Goal: Contribute content

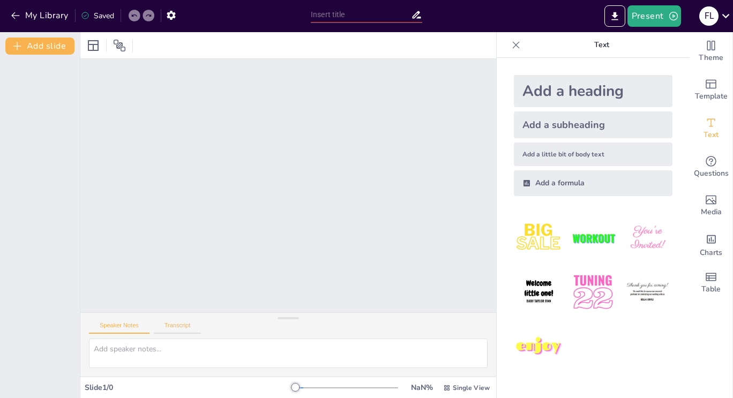
click at [183, 324] on button "Transcript" at bounding box center [178, 328] width 48 height 12
click at [130, 326] on button "Speaker Notes" at bounding box center [119, 328] width 61 height 12
click at [458, 381] on div "Single View" at bounding box center [466, 387] width 51 height 17
click at [609, 377] on div at bounding box center [593, 293] width 176 height 176
click at [511, 48] on icon at bounding box center [516, 45] width 11 height 11
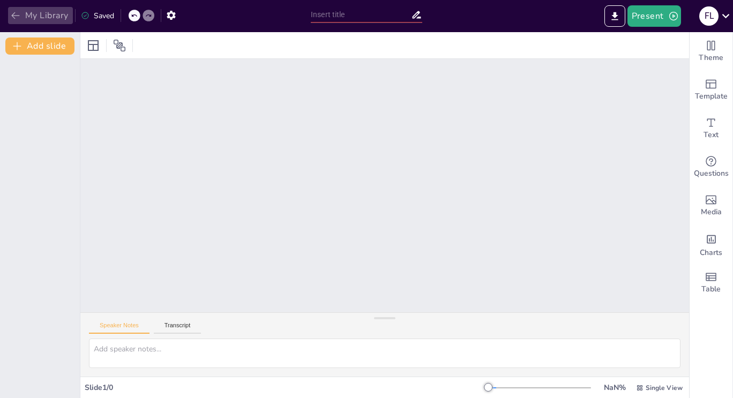
click at [31, 14] on button "My Library" at bounding box center [40, 15] width 65 height 17
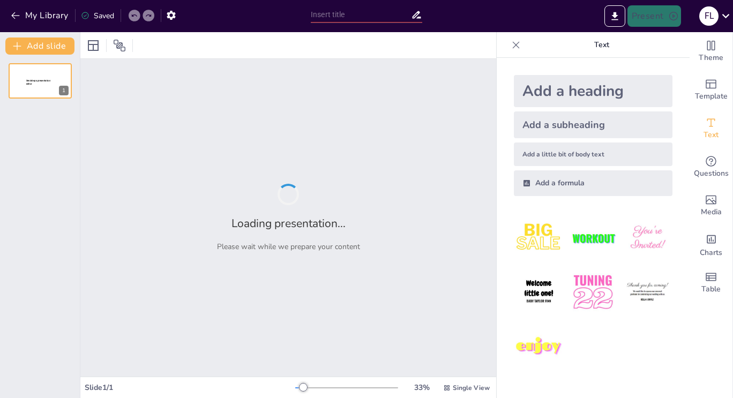
type input "El Concepto de Río Continuo: Definición y Características"
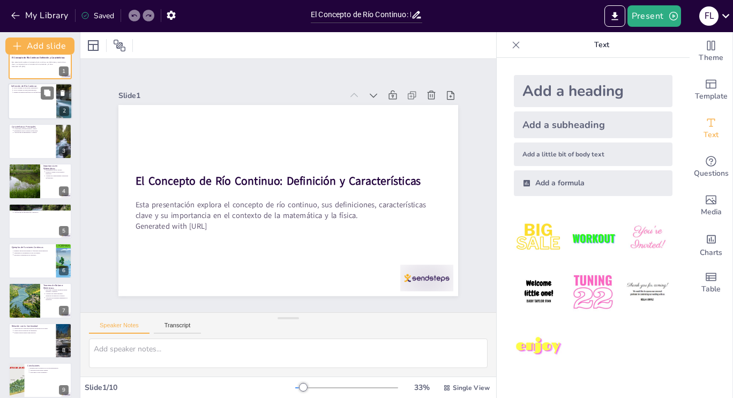
scroll to position [38, 0]
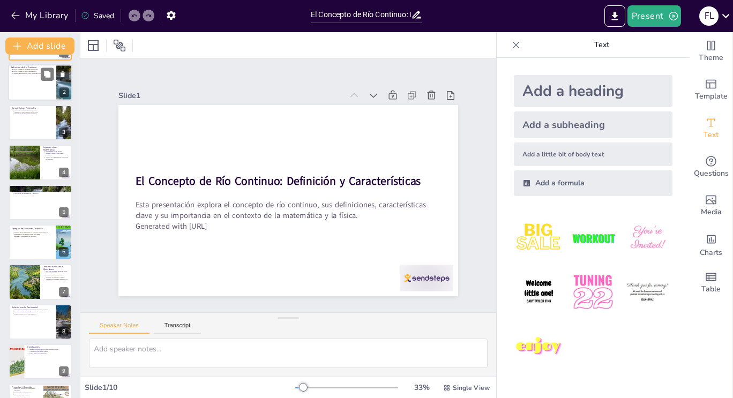
type textarea "La definición de un río continuo como modelo matemático es crucial para su comp…"
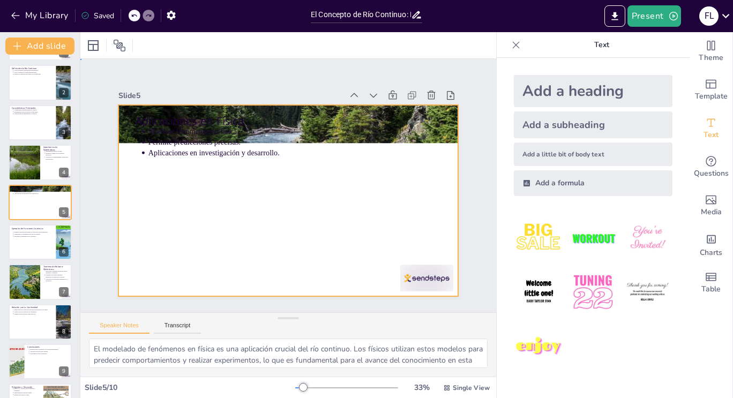
click at [250, 162] on div at bounding box center [284, 200] width 382 height 287
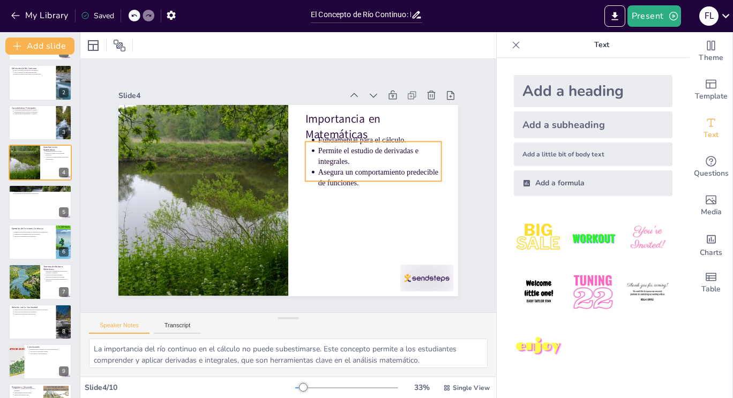
click at [333, 188] on p "Asegura un comportamiento predecible de funciones." at bounding box center [367, 233] width 112 height 90
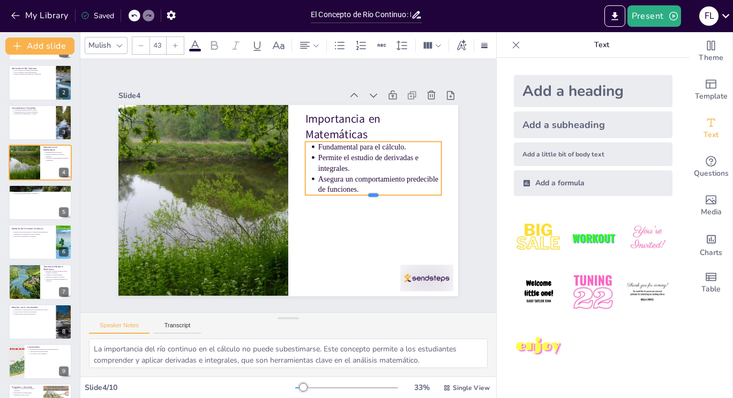
drag, startPoint x: 316, startPoint y: 178, endPoint x: 314, endPoint y: 166, distance: 12.4
click at [314, 166] on div "Importancia en Matemáticas Fundamental para el cálculo. Permite el estudio de d…" at bounding box center [284, 199] width 382 height 287
click at [316, 198] on div at bounding box center [368, 216] width 135 height 36
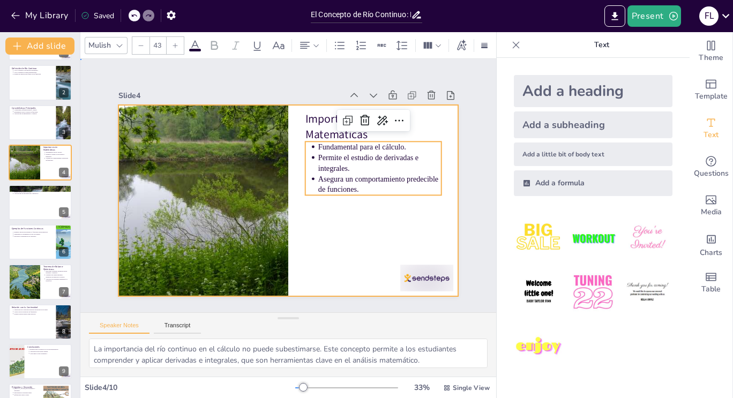
click at [329, 240] on div at bounding box center [285, 201] width 372 height 258
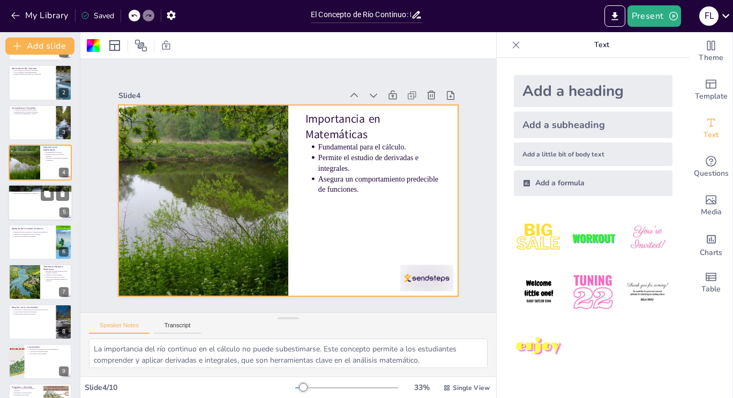
click at [43, 207] on div at bounding box center [40, 202] width 64 height 36
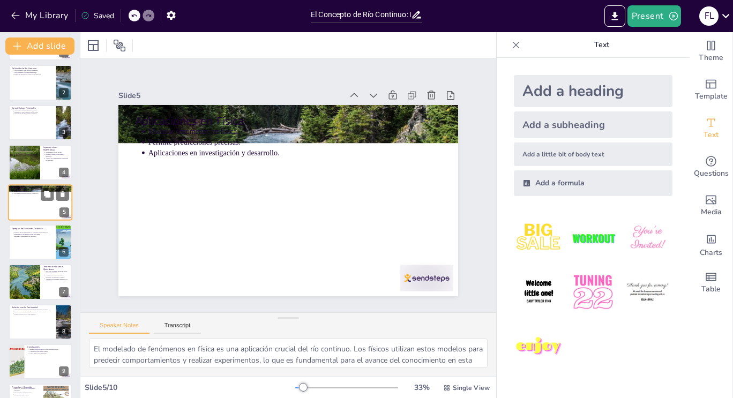
scroll to position [14, 0]
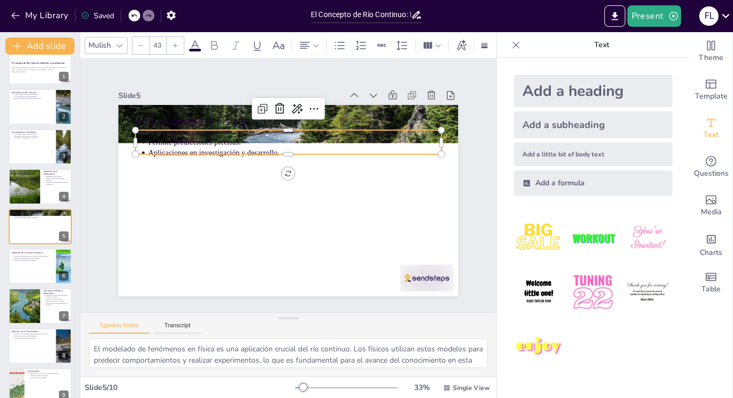
click at [230, 152] on div "Aplicaciones en Física Modelar fenómenos en física. Permite predicciones precis…" at bounding box center [285, 200] width 372 height 257
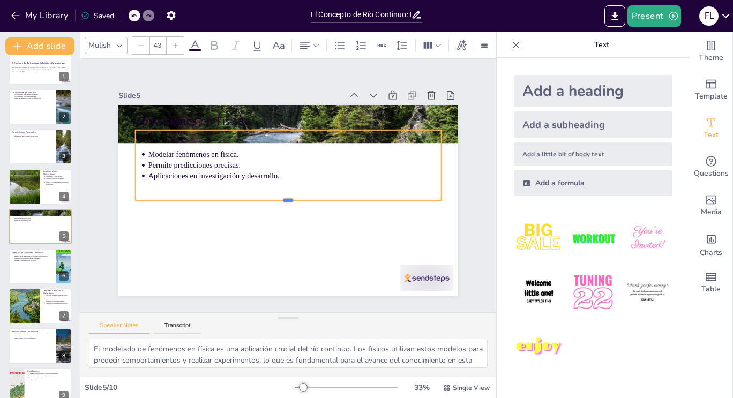
drag, startPoint x: 230, startPoint y: 152, endPoint x: 232, endPoint y: 198, distance: 46.1
click at [232, 198] on div at bounding box center [283, 204] width 294 height 102
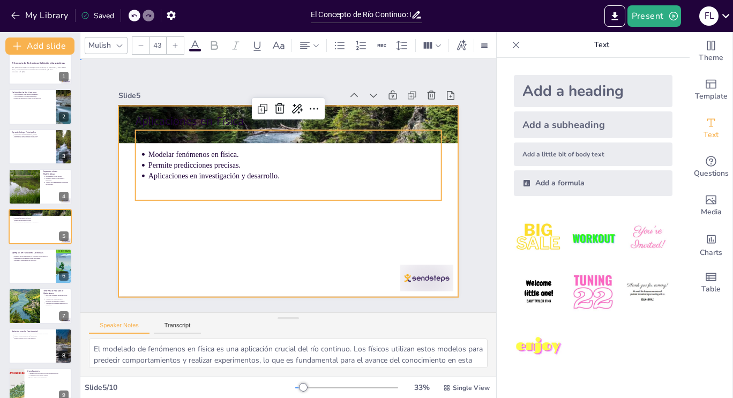
click at [239, 232] on div at bounding box center [282, 199] width 388 height 313
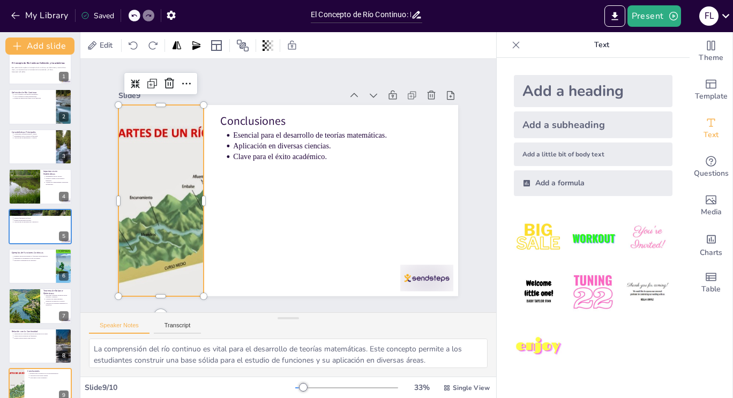
click at [151, 229] on div at bounding box center [160, 174] width 289 height 240
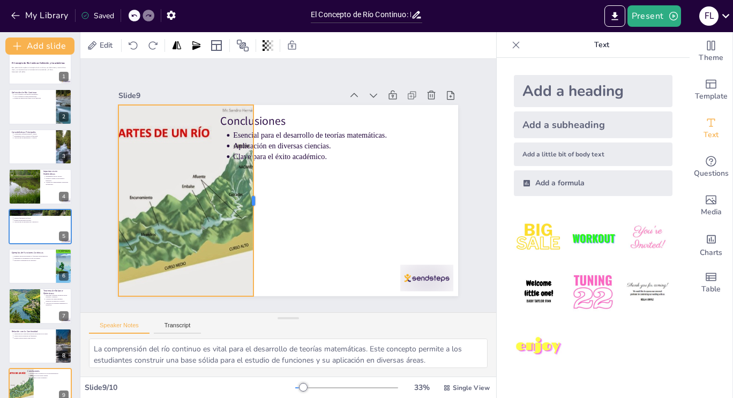
drag, startPoint x: 196, startPoint y: 197, endPoint x: 258, endPoint y: 195, distance: 61.7
click at [258, 195] on div at bounding box center [254, 187] width 86 height 178
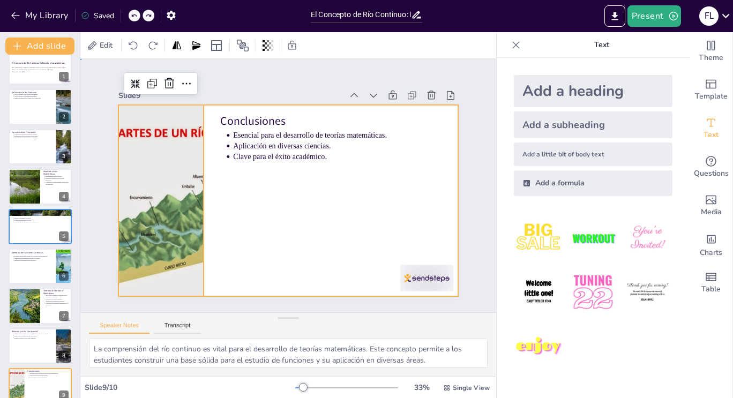
click at [258, 195] on div at bounding box center [285, 201] width 372 height 258
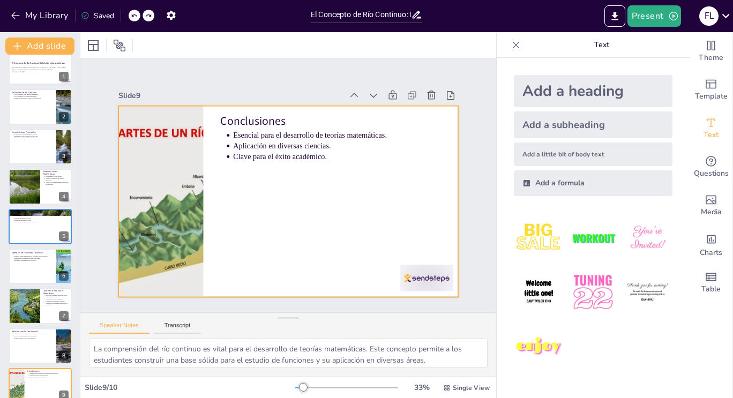
type textarea "La interacción durante la discusión es fundamental para el aprendizaje. Permiti…"
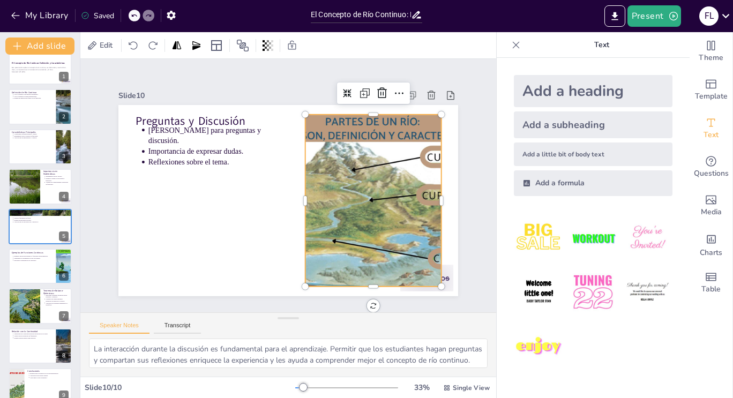
click at [404, 215] on div at bounding box center [364, 226] width 299 height 243
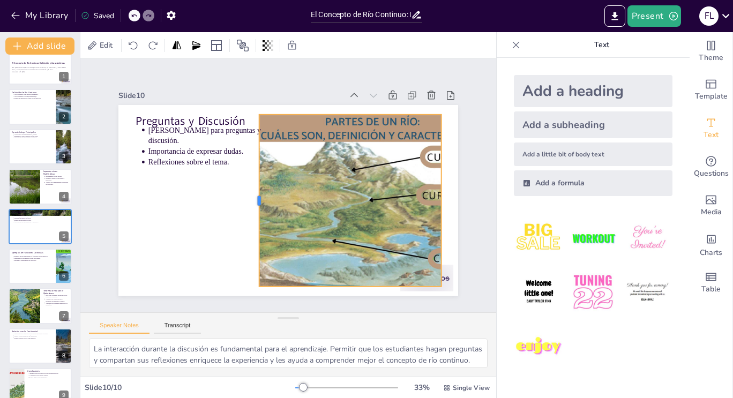
drag, startPoint x: 297, startPoint y: 194, endPoint x: 251, endPoint y: 184, distance: 47.1
click at [251, 184] on div at bounding box center [251, 190] width 61 height 166
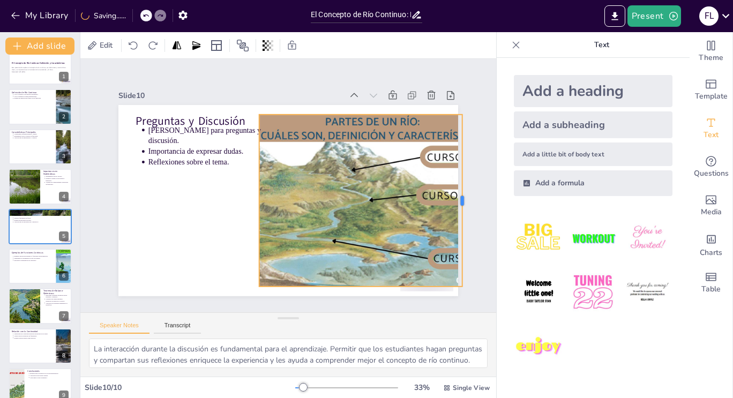
drag, startPoint x: 434, startPoint y: 197, endPoint x: 455, endPoint y: 199, distance: 21.0
click at [455, 230] on div at bounding box center [424, 302] width 108 height 144
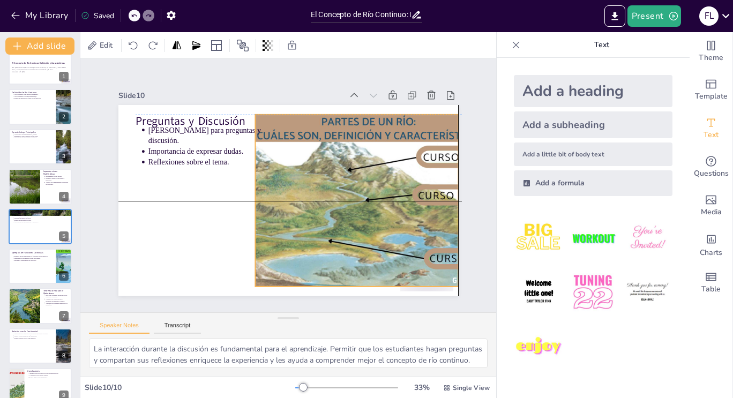
click at [348, 192] on div at bounding box center [357, 232] width 306 height 262
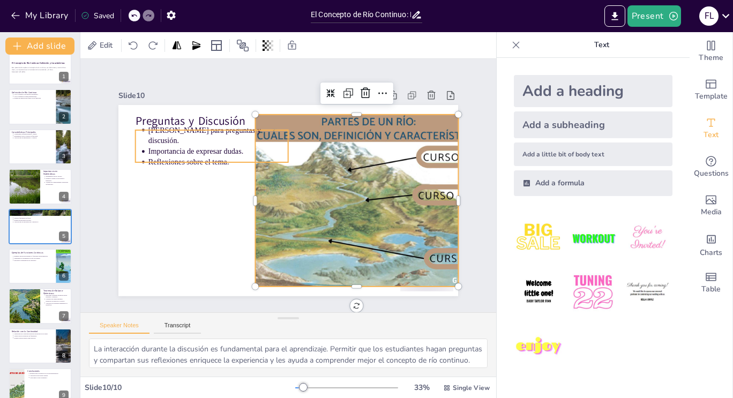
click at [193, 154] on p "Reflexiones sobre el tema." at bounding box center [229, 142] width 137 height 54
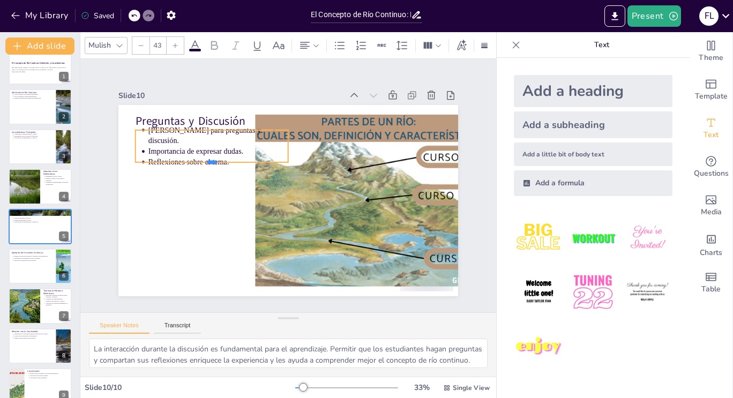
drag, startPoint x: 180, startPoint y: 159, endPoint x: 142, endPoint y: 157, distance: 37.6
click at [142, 157] on div "Preguntas y Discusión Espacio para preguntas y discusión. Importancia de expres…" at bounding box center [285, 201] width 372 height 258
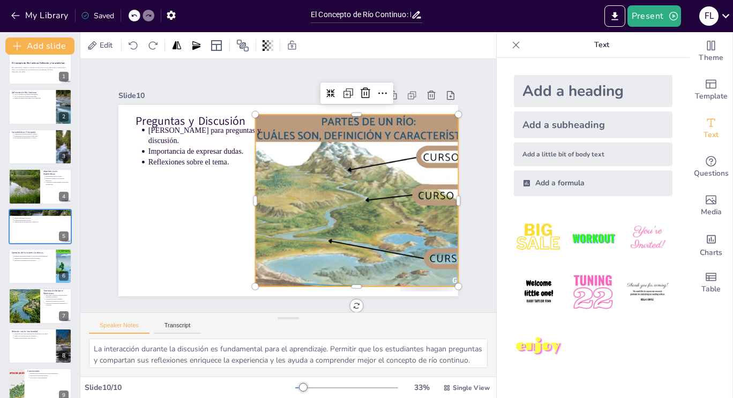
click at [340, 165] on div at bounding box center [364, 217] width 288 height 222
click at [247, 196] on div at bounding box center [251, 189] width 62 height 166
click at [248, 196] on div at bounding box center [252, 197] width 26 height 172
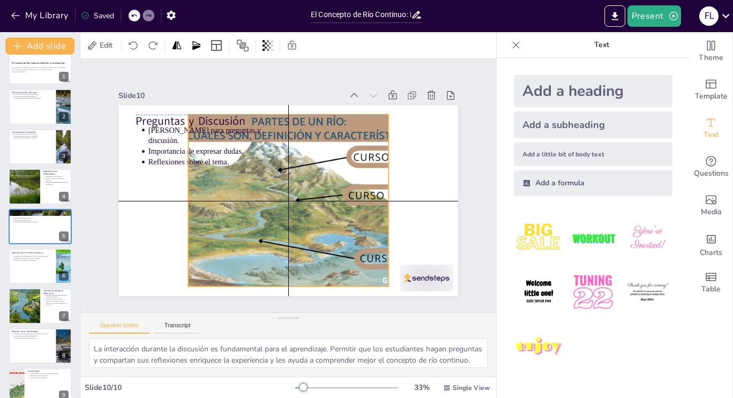
drag, startPoint x: 382, startPoint y: 219, endPoint x: 310, endPoint y: 218, distance: 71.3
click at [310, 218] on div at bounding box center [294, 203] width 299 height 243
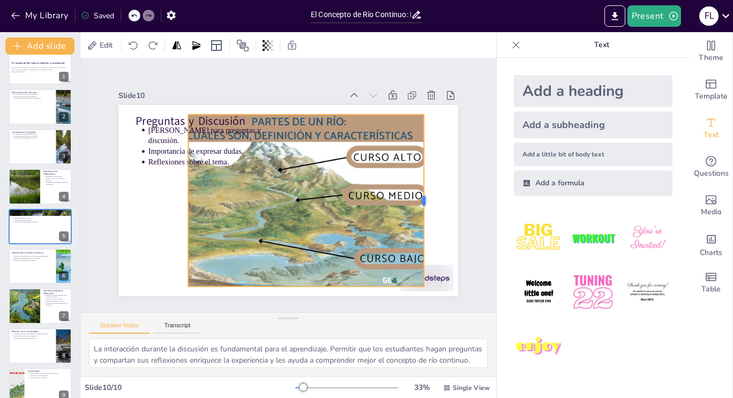
drag, startPoint x: 382, startPoint y: 198, endPoint x: 417, endPoint y: 179, distance: 40.3
click at [417, 179] on div at bounding box center [410, 256] width 78 height 161
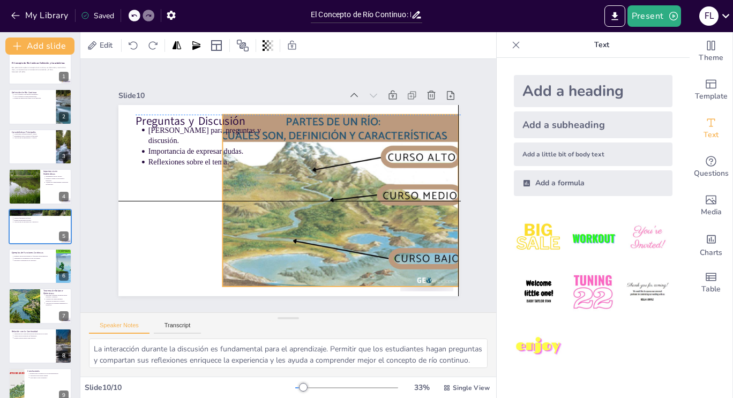
drag, startPoint x: 338, startPoint y: 190, endPoint x: 375, endPoint y: 187, distance: 37.1
click at [375, 187] on div at bounding box center [327, 214] width 299 height 243
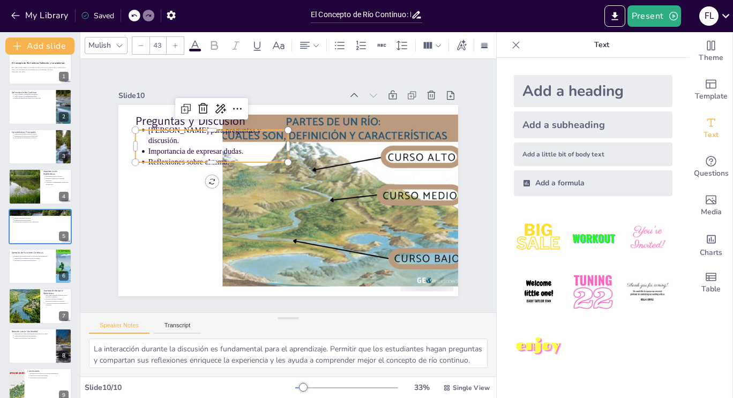
click at [174, 146] on p "Importancia de expresar dudas." at bounding box center [232, 132] width 137 height 54
drag, startPoint x: 165, startPoint y: 159, endPoint x: 139, endPoint y: 157, distance: 25.8
click at [139, 157] on div "Preguntas y Discusión Espacio para preguntas y discusión. Importancia de expres…" at bounding box center [287, 201] width 358 height 226
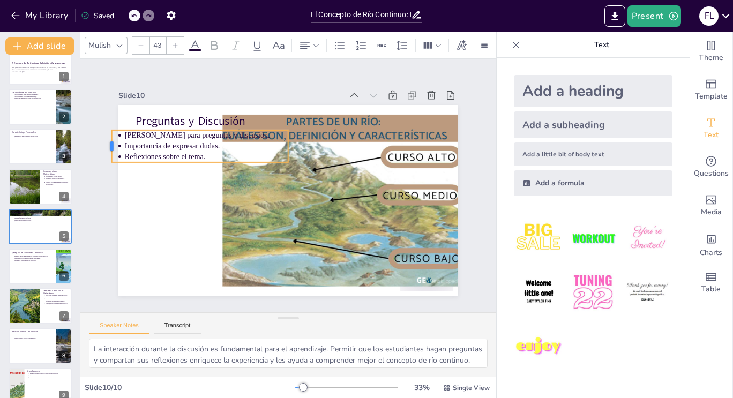
drag, startPoint x: 127, startPoint y: 150, endPoint x: 104, endPoint y: 149, distance: 23.1
click at [112, 126] on div at bounding box center [119, 109] width 15 height 33
drag, startPoint x: 282, startPoint y: 143, endPoint x: 217, endPoint y: 148, distance: 65.1
click at [228, 148] on div at bounding box center [236, 139] width 17 height 43
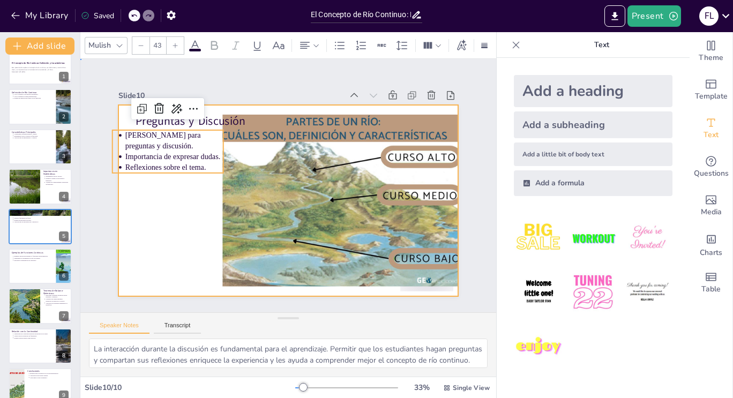
click at [192, 206] on div at bounding box center [282, 199] width 388 height 313
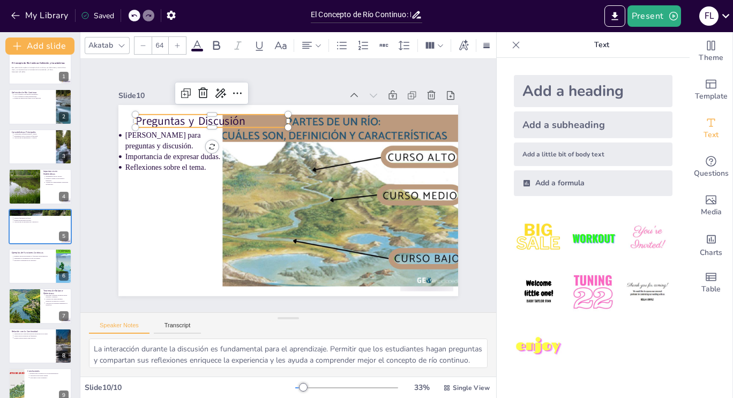
click at [172, 116] on p "Preguntas y Discusión" at bounding box center [245, 95] width 146 height 77
drag, startPoint x: 159, startPoint y: 123, endPoint x: 141, endPoint y: 120, distance: 17.4
click at [144, 120] on p "Preguntas y Discusión" at bounding box center [219, 95] width 150 height 62
drag, startPoint x: 264, startPoint y: 117, endPoint x: 227, endPoint y: 117, distance: 36.4
click at [248, 117] on div at bounding box center [254, 113] width 12 height 17
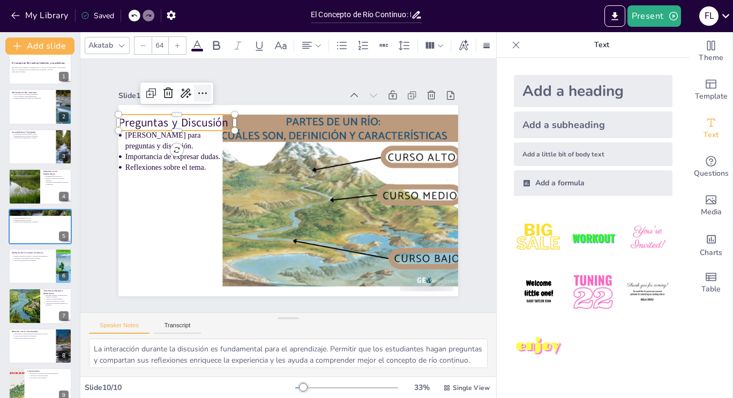
click at [239, 75] on icon at bounding box center [247, 66] width 17 height 17
click at [197, 66] on div "Slide 1 El Concepto de Río Continuo: Definición y Características Esta presenta…" at bounding box center [288, 186] width 474 height 370
click at [215, 109] on p "Preguntas y Discusión" at bounding box center [260, 60] width 90 height 97
click at [147, 40] on div at bounding box center [143, 45] width 17 height 17
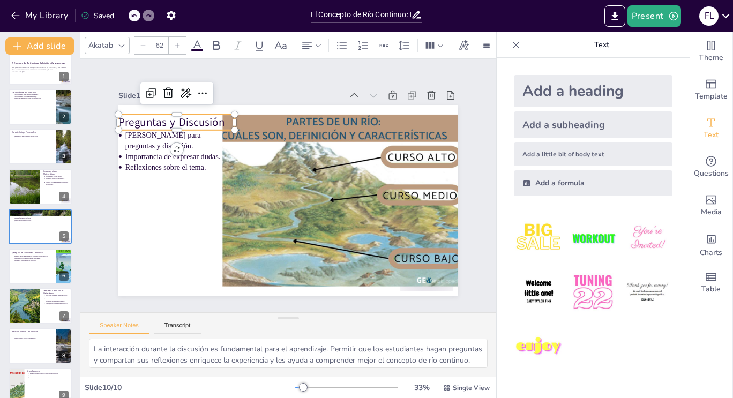
click at [147, 40] on div at bounding box center [143, 45] width 17 height 17
type input "61"
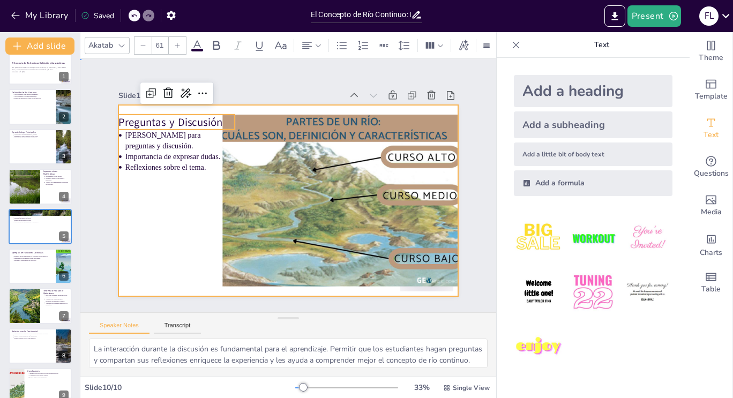
click at [169, 242] on div at bounding box center [277, 195] width 369 height 381
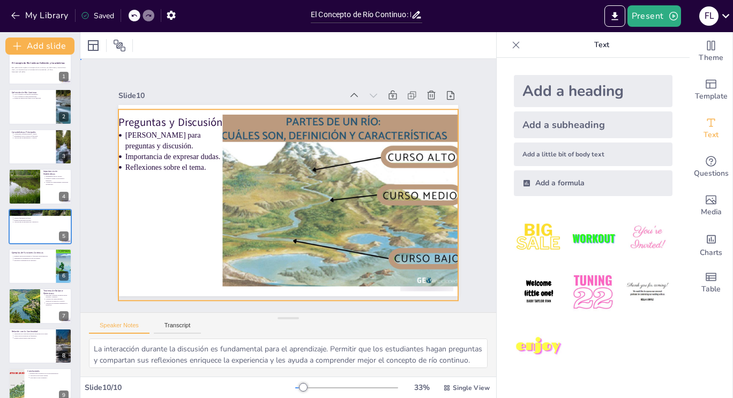
click at [205, 105] on div at bounding box center [280, 198] width 388 height 354
click at [189, 189] on div at bounding box center [276, 193] width 336 height 390
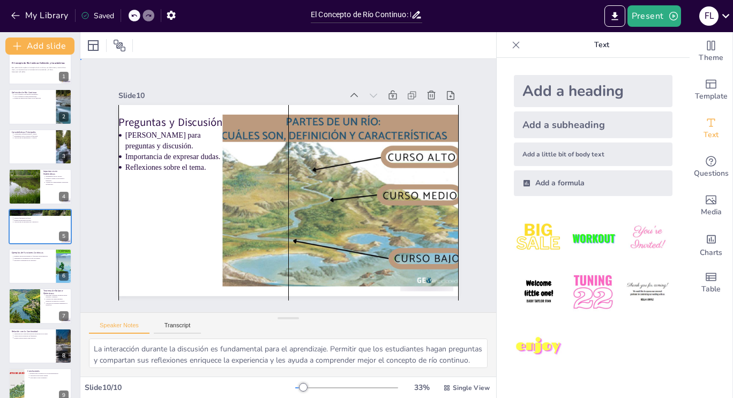
click at [121, 278] on div "Slide 1 El Concepto de Río Continuo: Definición y Características Esta presenta…" at bounding box center [288, 185] width 334 height 449
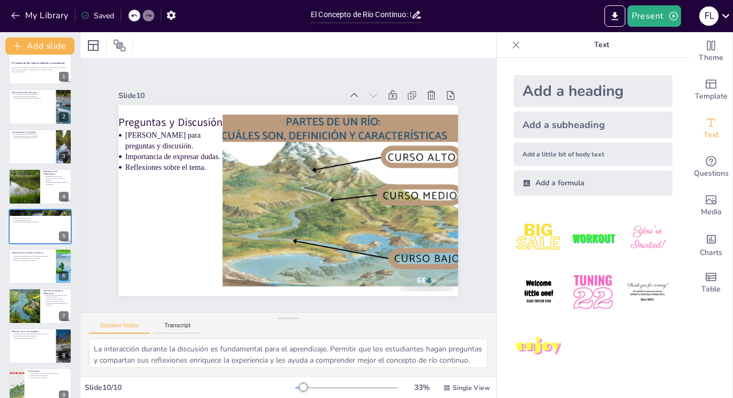
type textarea "La comprensión del río continuo es vital para el desarrollo de teorías matemáti…"
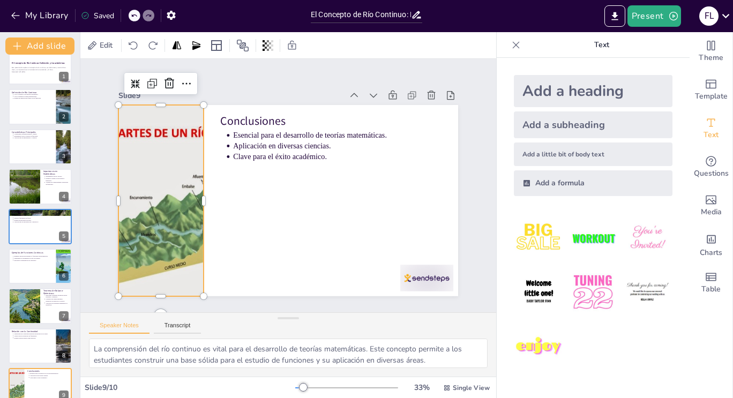
click at [189, 205] on div at bounding box center [183, 111] width 317 height 312
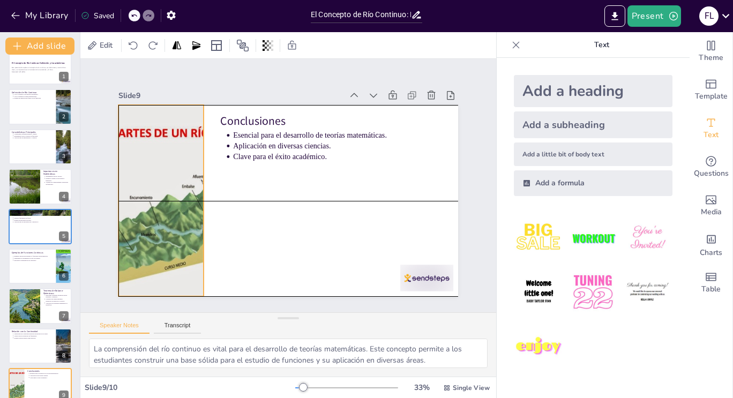
click at [195, 195] on div at bounding box center [162, 161] width 301 height 260
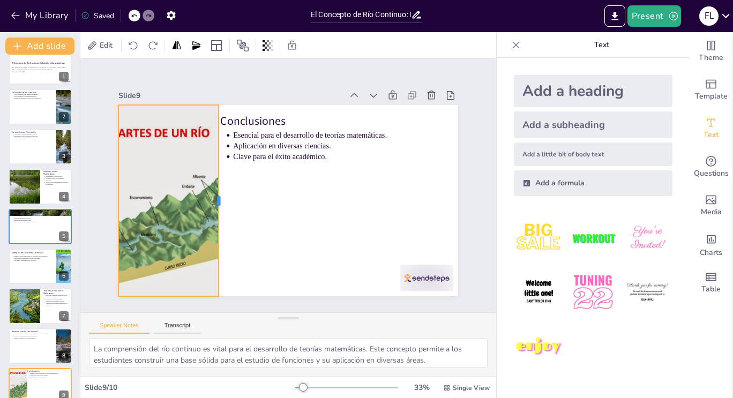
drag, startPoint x: 196, startPoint y: 196, endPoint x: 211, endPoint y: 195, distance: 15.1
click at [211, 195] on div at bounding box center [221, 179] width 67 height 184
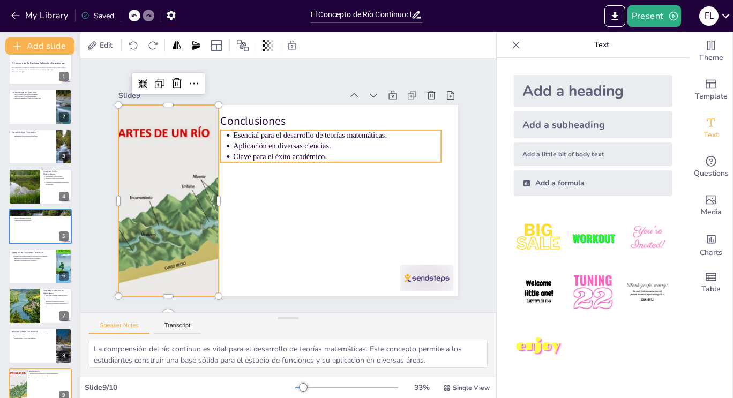
click at [262, 148] on p "Clave para el éxito académico." at bounding box center [343, 173] width 201 height 74
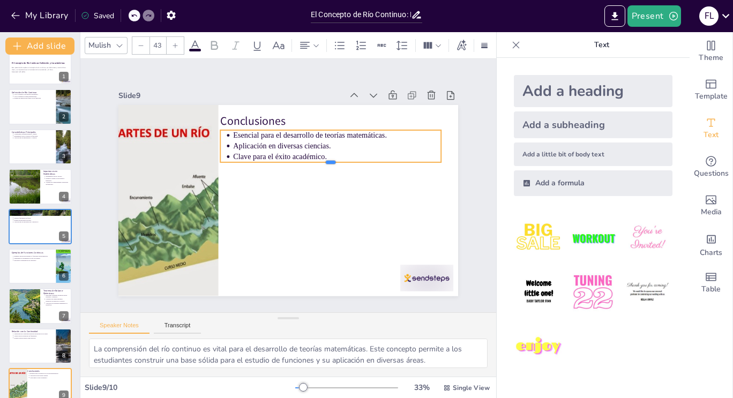
drag, startPoint x: 262, startPoint y: 159, endPoint x: 324, endPoint y: 155, distance: 62.8
click at [324, 155] on div "Conclusiones Esencial para el desarrollo de teorías matemáticas. Aplicación en …" at bounding box center [284, 200] width 382 height 287
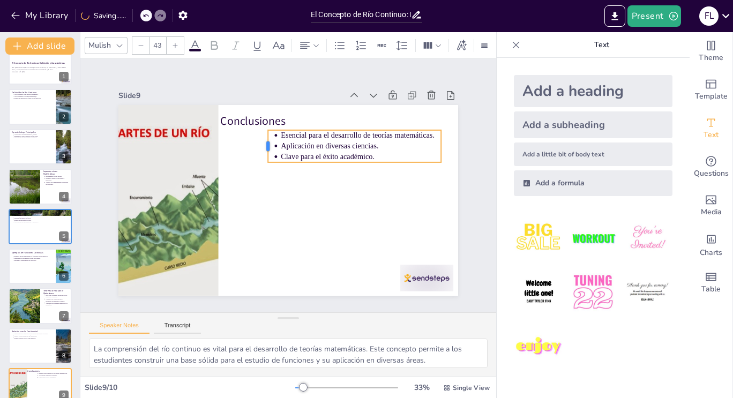
drag, startPoint x: 211, startPoint y: 143, endPoint x: 258, endPoint y: 142, distance: 47.7
click at [275, 142] on div at bounding box center [287, 139] width 24 height 32
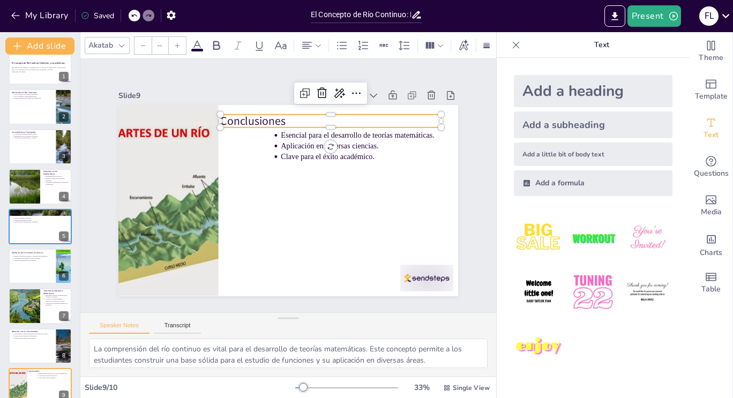
type input "64"
click at [252, 118] on p "Conclusiones" at bounding box center [353, 144] width 208 height 105
drag, startPoint x: 211, startPoint y: 116, endPoint x: 265, endPoint y: 113, distance: 54.3
click at [265, 113] on div "Conclusiones Esencial para el desarrollo de teorías matemáticas. Aplicación en …" at bounding box center [285, 200] width 372 height 257
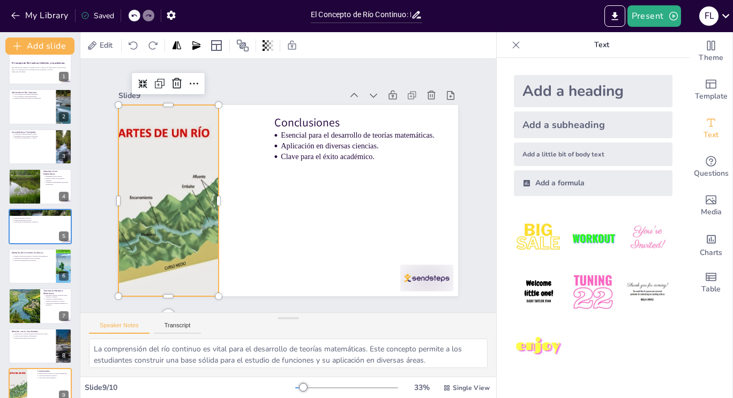
click at [159, 153] on div at bounding box center [166, 148] width 310 height 278
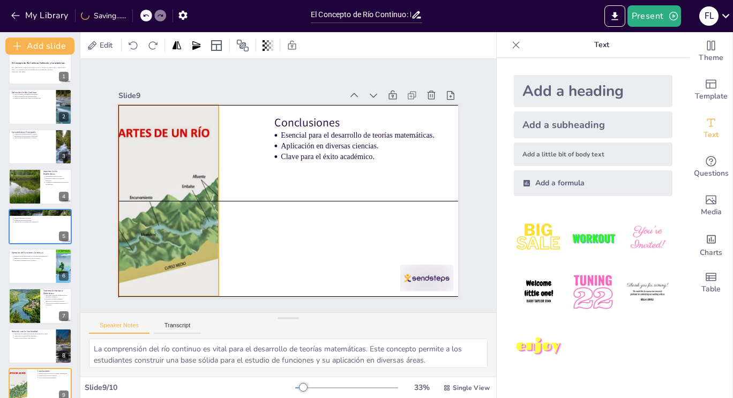
click at [210, 198] on div at bounding box center [160, 174] width 289 height 240
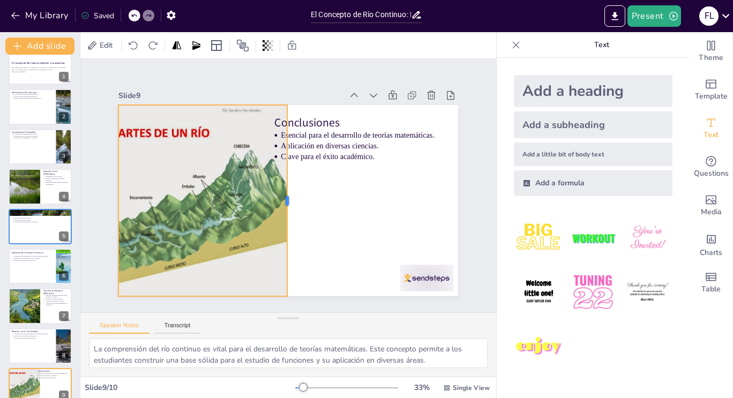
drag, startPoint x: 212, startPoint y: 199, endPoint x: 281, endPoint y: 189, distance: 69.4
click at [281, 189] on div at bounding box center [286, 201] width 67 height 184
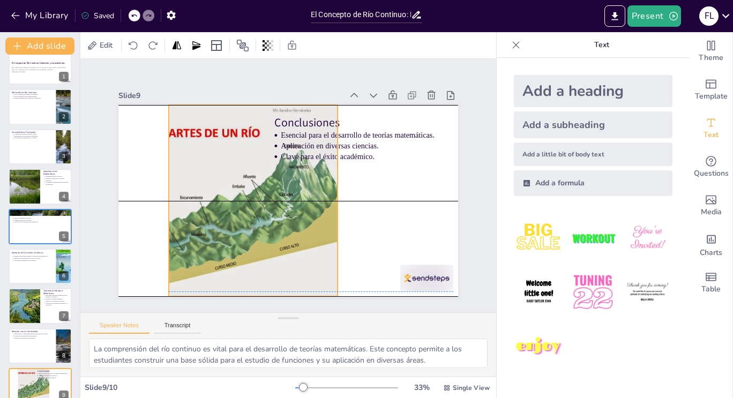
drag, startPoint x: 162, startPoint y: 186, endPoint x: 215, endPoint y: 183, distance: 52.6
click at [215, 183] on div at bounding box center [217, 153] width 318 height 304
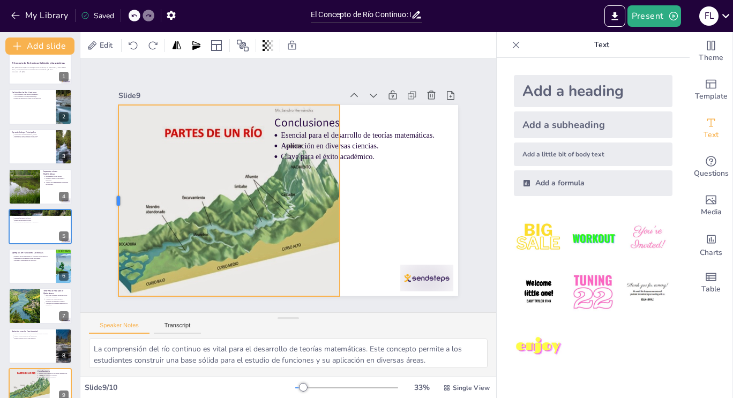
drag, startPoint x: 161, startPoint y: 195, endPoint x: 108, endPoint y: 193, distance: 52.5
click at [108, 193] on div at bounding box center [115, 164] width 48 height 189
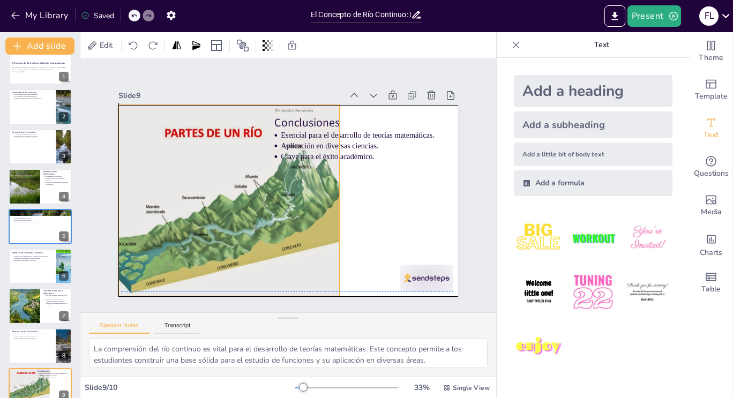
click at [192, 185] on div at bounding box center [212, 185] width 289 height 240
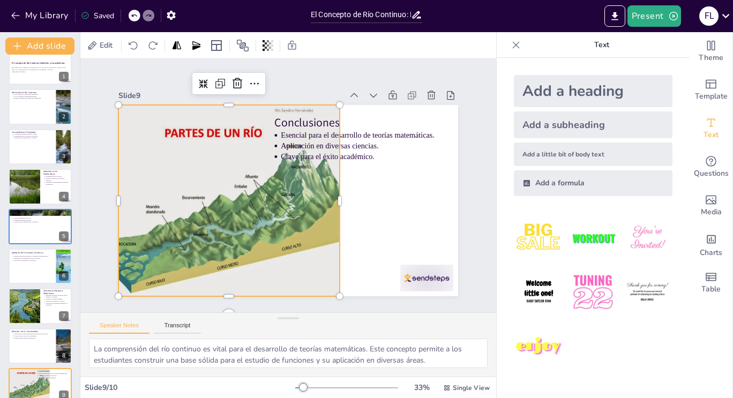
click at [513, 44] on icon at bounding box center [516, 44] width 7 height 7
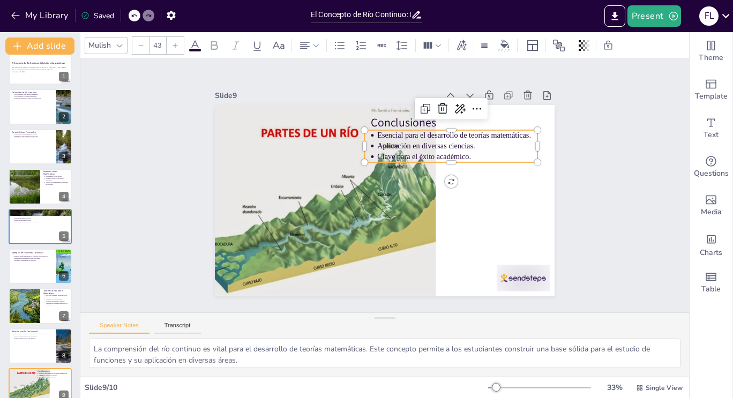
click at [457, 143] on p "Aplicación en diversas ciencias." at bounding box center [464, 162] width 159 height 44
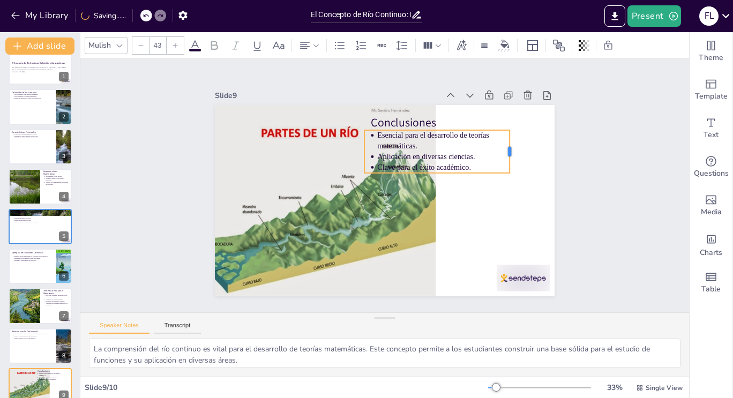
drag, startPoint x: 533, startPoint y: 143, endPoint x: 505, endPoint y: 140, distance: 28.0
click at [508, 172] on div at bounding box center [518, 193] width 21 height 43
drag, startPoint x: 465, startPoint y: 169, endPoint x: 494, endPoint y: 163, distance: 30.1
click at [494, 163] on div "Conclusiones Esencial para el desarrollo de teorías matemáticas. Aplicación en …" at bounding box center [382, 201] width 372 height 258
drag, startPoint x: 467, startPoint y: 170, endPoint x: 503, endPoint y: 166, distance: 36.6
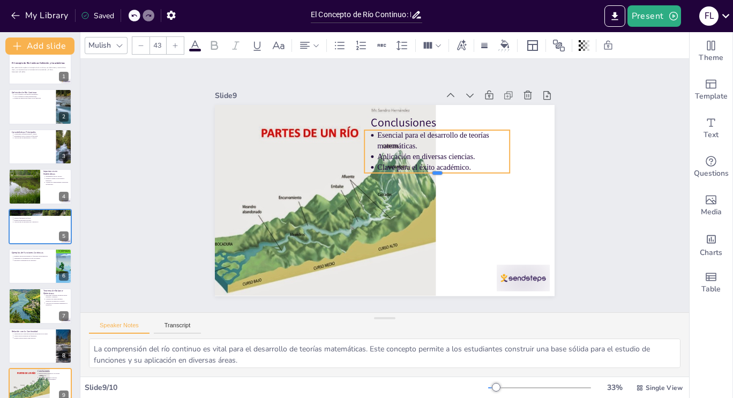
click at [503, 166] on div "Conclusiones Esencial para el desarrollo de teorías matemáticas. Aplicación en …" at bounding box center [380, 200] width 382 height 287
drag, startPoint x: 446, startPoint y: 123, endPoint x: 473, endPoint y: 122, distance: 27.4
click at [473, 122] on div at bounding box center [453, 142] width 141 height 53
drag, startPoint x: 356, startPoint y: 136, endPoint x: 366, endPoint y: 137, distance: 10.2
click at [380, 137] on div at bounding box center [398, 150] width 36 height 39
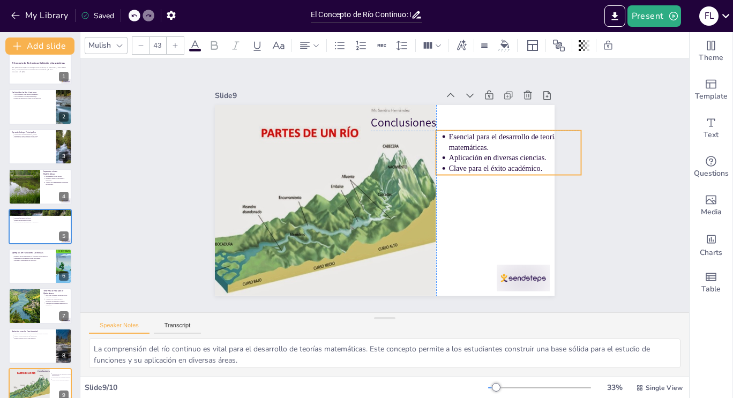
drag, startPoint x: 458, startPoint y: 147, endPoint x: 527, endPoint y: 148, distance: 69.1
click at [527, 174] on p "Aplicación en diversas ciencias." at bounding box center [517, 199] width 129 height 51
drag, startPoint x: 576, startPoint y: 150, endPoint x: 549, endPoint y: 146, distance: 27.0
click at [554, 148] on div at bounding box center [560, 170] width 13 height 45
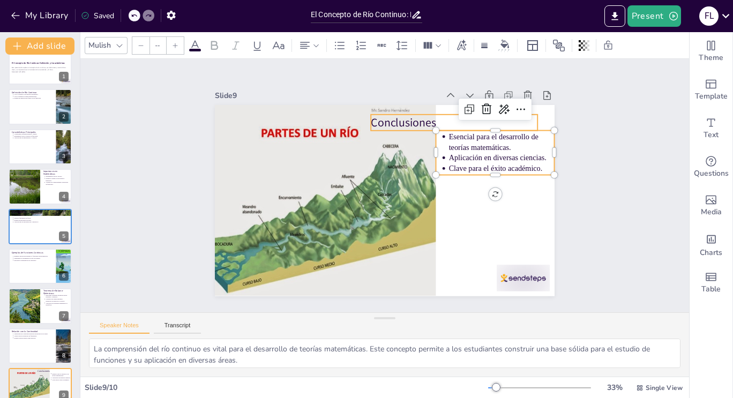
type input "64"
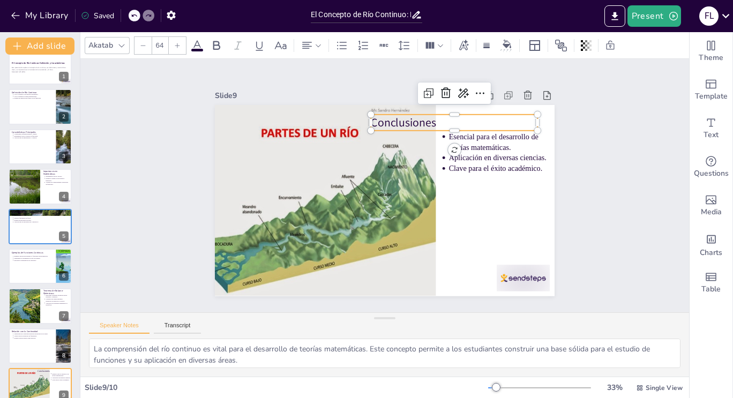
click at [413, 123] on p "Conclusiones" at bounding box center [470, 147] width 163 height 66
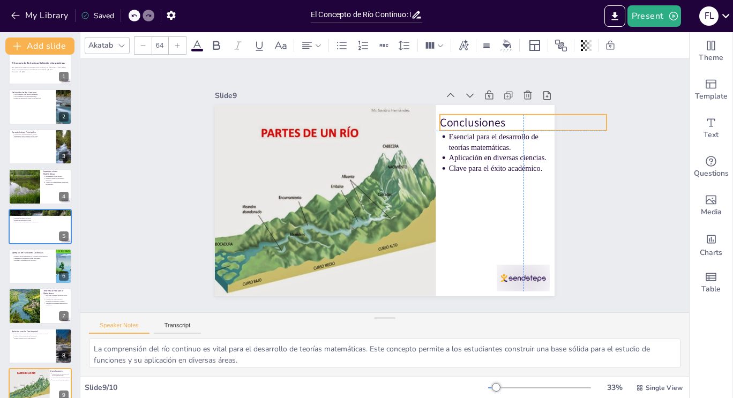
drag, startPoint x: 414, startPoint y: 120, endPoint x: 482, endPoint y: 120, distance: 68.6
click at [482, 128] on p "Conclusiones" at bounding box center [533, 153] width 166 height 50
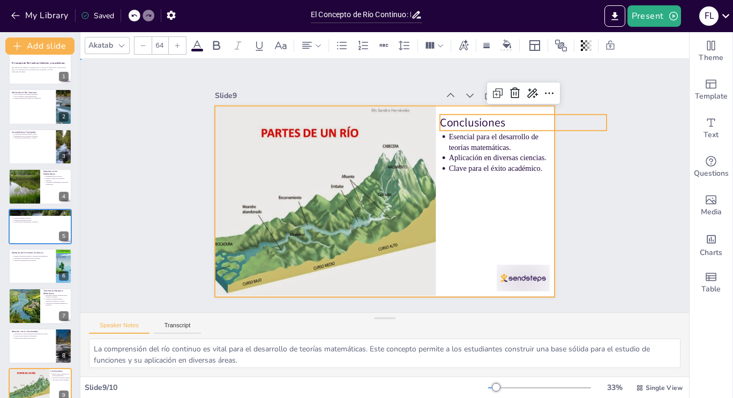
click at [481, 206] on div at bounding box center [380, 200] width 382 height 287
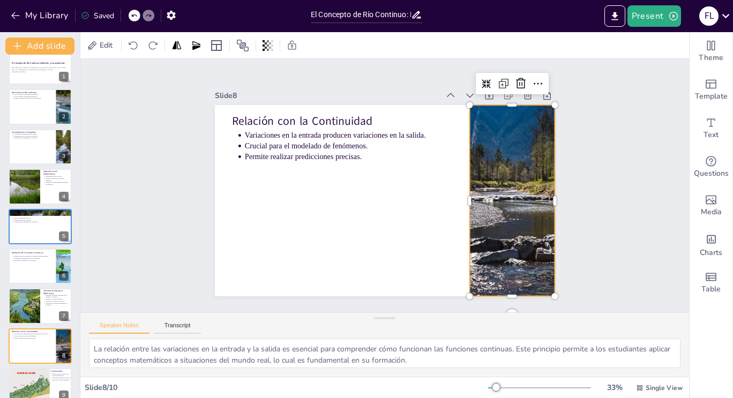
click at [477, 205] on div at bounding box center [506, 226] width 381 height 259
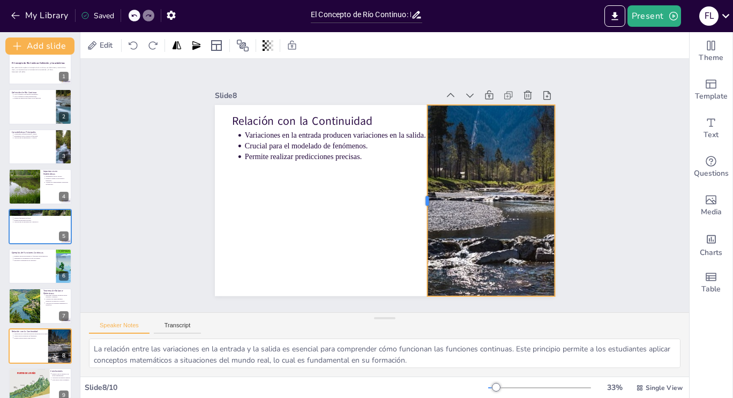
drag, startPoint x: 459, startPoint y: 196, endPoint x: 417, endPoint y: 196, distance: 42.3
click at [417, 196] on div at bounding box center [419, 208] width 48 height 189
click at [629, 153] on div "Slide 1 El Concepto de Río Continuo: Definición y Características Esta presenta…" at bounding box center [385, 185] width 648 height 375
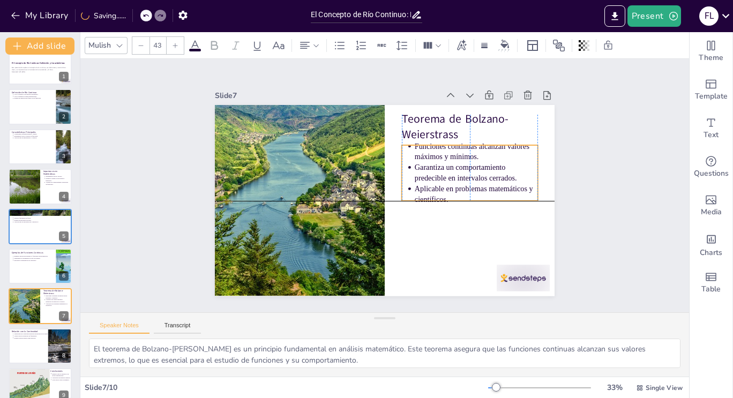
click at [458, 196] on p "Aplicable en problemas matemáticos y científicos." at bounding box center [464, 231] width 121 height 70
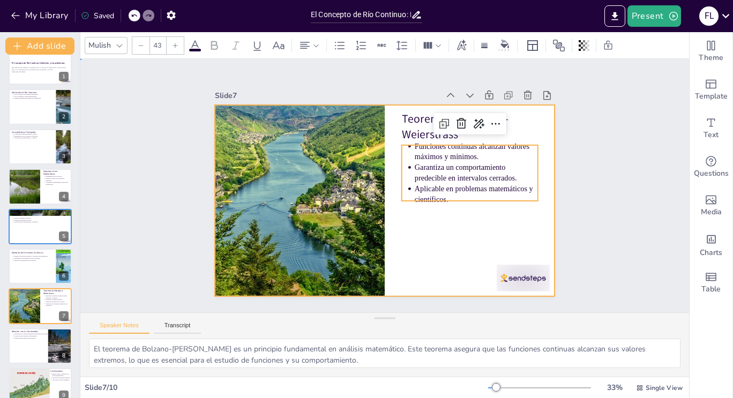
click at [431, 230] on div at bounding box center [380, 200] width 382 height 287
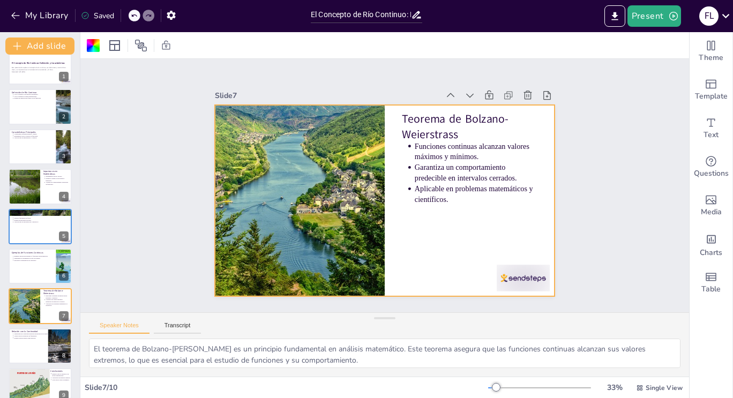
type textarea "Los ejemplos de funciones continuas, como polinomios y funciones trigonométrica…"
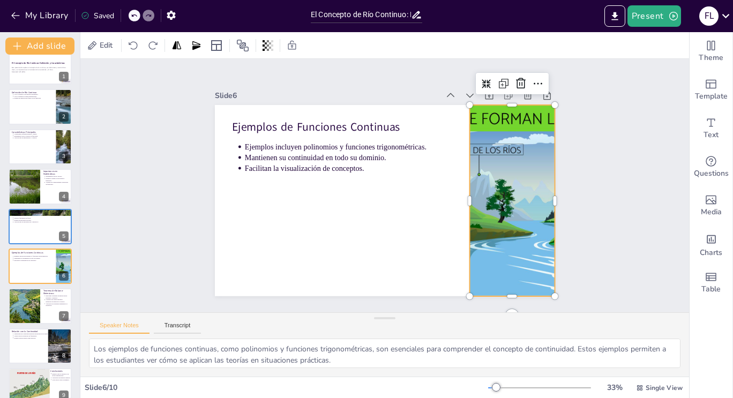
click at [500, 197] on div at bounding box center [502, 239] width 332 height 271
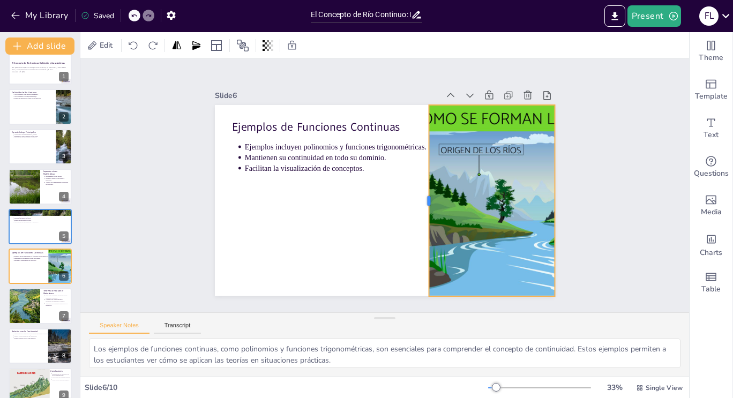
drag, startPoint x: 460, startPoint y: 197, endPoint x: 419, endPoint y: 199, distance: 40.8
click at [419, 199] on div at bounding box center [415, 215] width 86 height 178
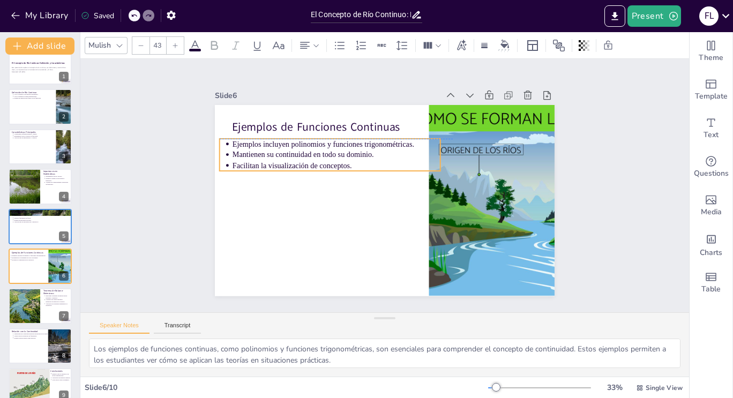
drag, startPoint x: 311, startPoint y: 160, endPoint x: 299, endPoint y: 160, distance: 12.3
click at [299, 160] on p "Facilitan la visualización de conceptos." at bounding box center [344, 152] width 201 height 74
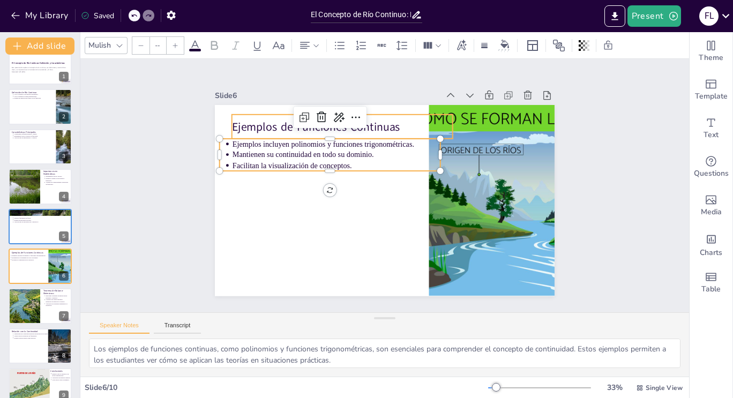
type input "64"
click at [260, 120] on p "Ejemplos de Funciones Continuas" at bounding box center [362, 117] width 215 height 84
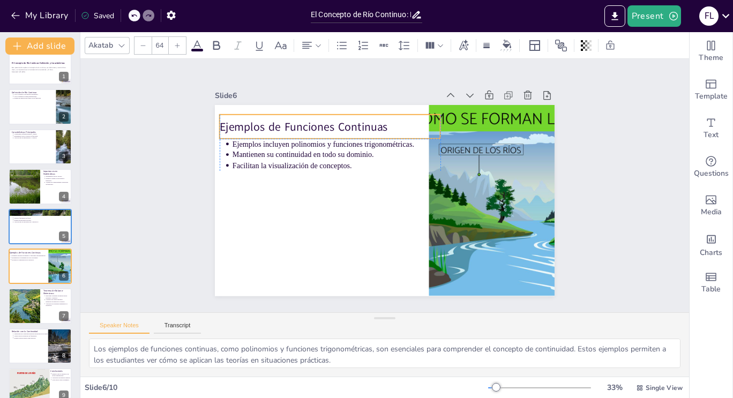
drag, startPoint x: 260, startPoint y: 120, endPoint x: 249, endPoint y: 120, distance: 11.3
click at [281, 120] on p "Ejemplos de Funciones Continuas" at bounding box center [375, 105] width 188 height 143
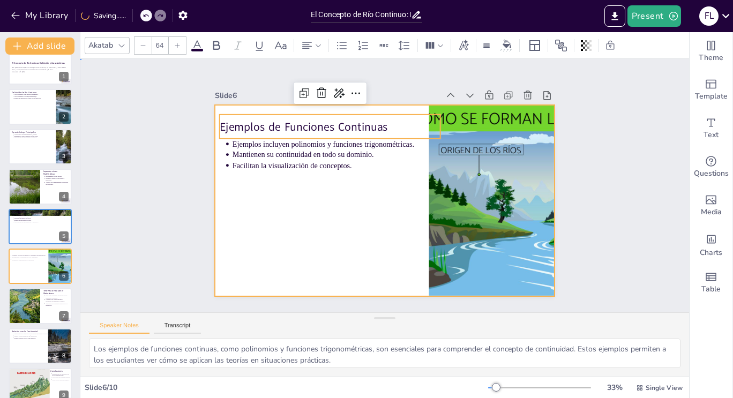
click at [277, 242] on div at bounding box center [373, 195] width 369 height 381
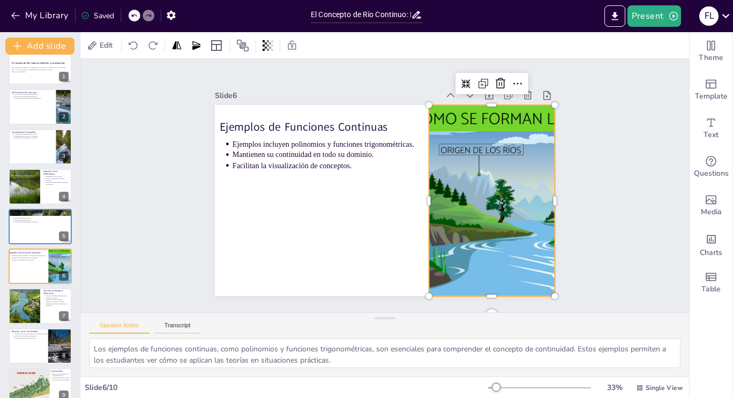
click at [472, 189] on div at bounding box center [509, 214] width 305 height 220
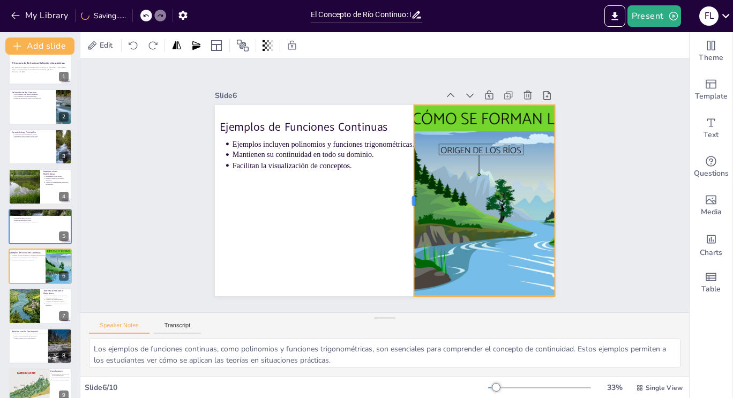
drag, startPoint x: 420, startPoint y: 197, endPoint x: 405, endPoint y: 197, distance: 15.6
click at [405, 197] on div at bounding box center [406, 205] width 48 height 189
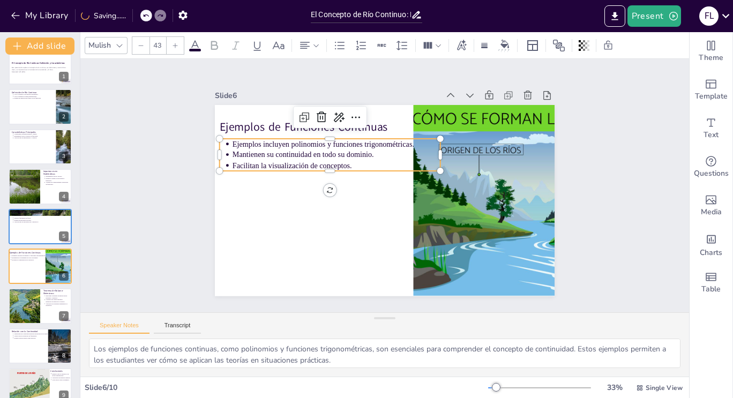
click at [341, 139] on p "Ejemplos incluyen polinomios y funciones trigonométricas." at bounding box center [383, 122] width 147 height 162
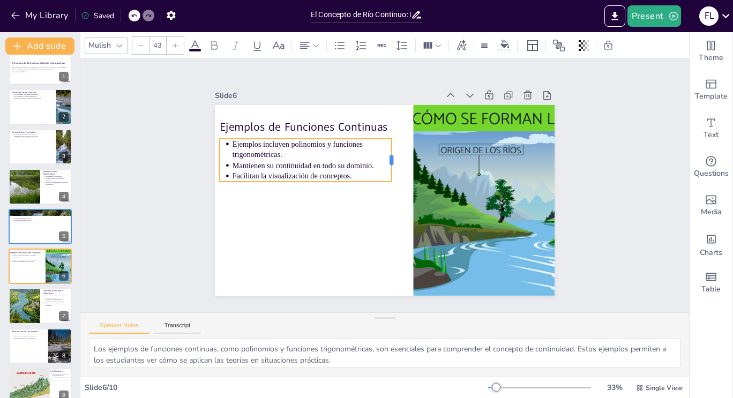
drag, startPoint x: 434, startPoint y: 152, endPoint x: 384, endPoint y: 153, distance: 49.9
click at [393, 153] on div at bounding box center [403, 164] width 21 height 43
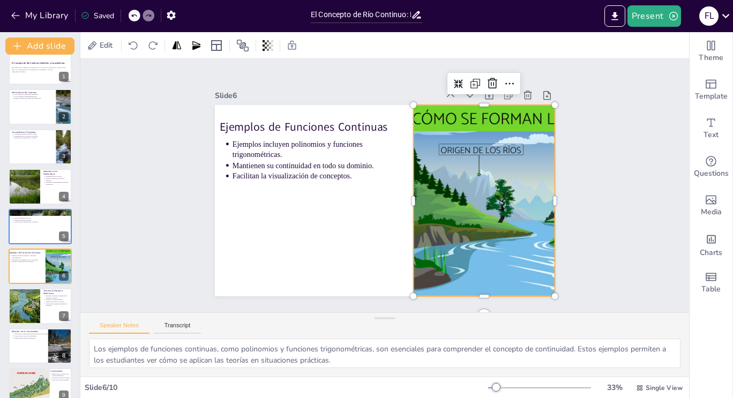
click at [459, 174] on div at bounding box center [502, 239] width 332 height 270
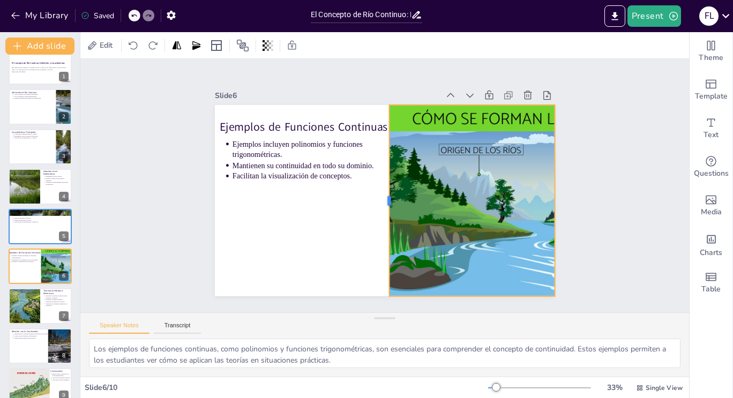
drag, startPoint x: 404, startPoint y: 197, endPoint x: 380, endPoint y: 197, distance: 24.1
click at [380, 197] on div at bounding box center [380, 200] width 67 height 184
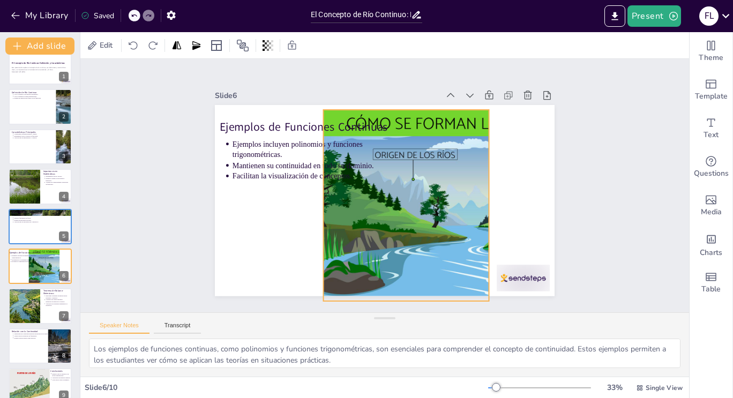
drag, startPoint x: 471, startPoint y: 189, endPoint x: 404, endPoint y: 194, distance: 66.6
click at [404, 194] on div at bounding box center [444, 212] width 305 height 220
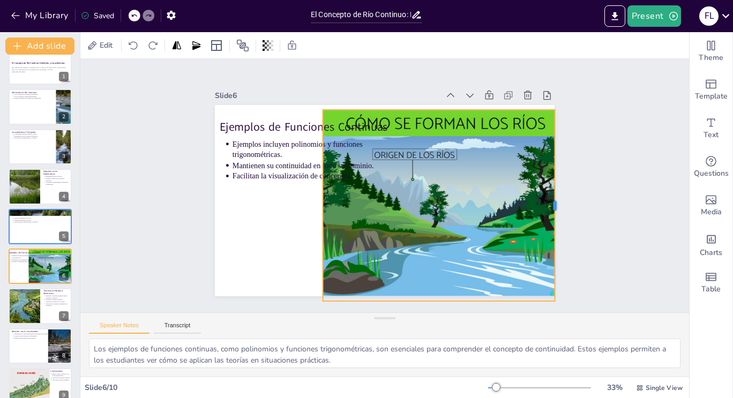
drag, startPoint x: 481, startPoint y: 203, endPoint x: 547, endPoint y: 198, distance: 66.6
click at [547, 198] on div at bounding box center [544, 258] width 67 height 184
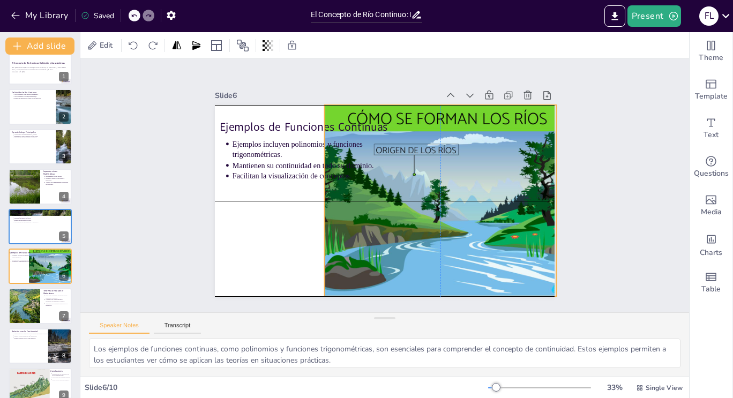
click at [492, 198] on div at bounding box center [445, 207] width 305 height 220
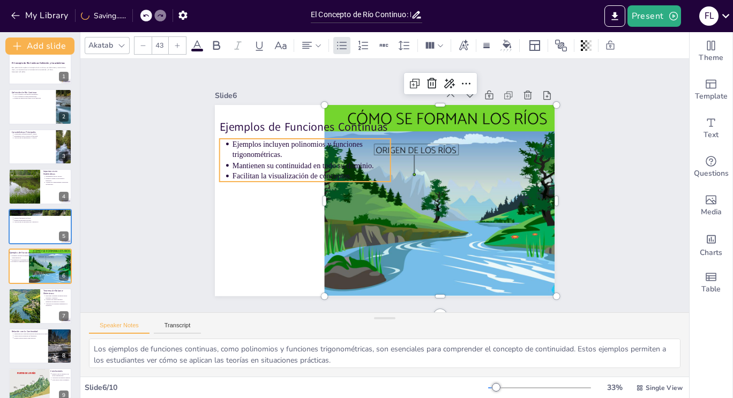
click at [285, 154] on p "Ejemplos incluyen polinomios y funciones trigonométricas." at bounding box center [320, 135] width 159 height 54
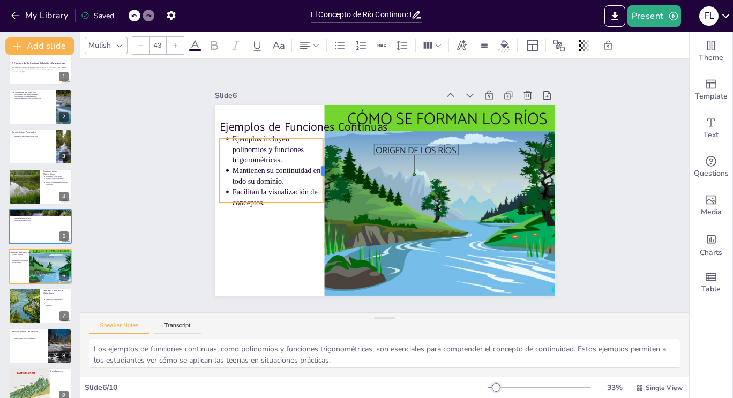
drag, startPoint x: 384, startPoint y: 153, endPoint x: 317, endPoint y: 168, distance: 69.3
click at [321, 168] on div at bounding box center [331, 159] width 21 height 64
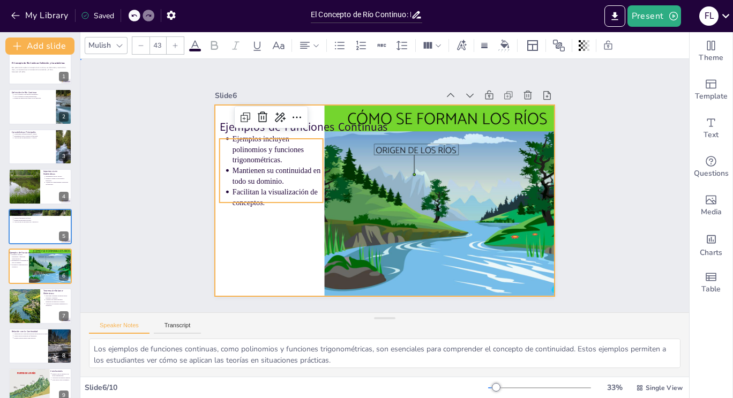
click at [273, 259] on div at bounding box center [379, 199] width 388 height 313
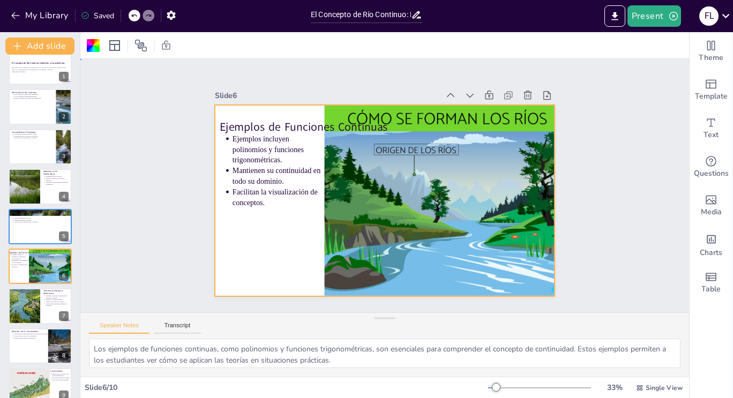
click at [273, 259] on div at bounding box center [379, 199] width 388 height 313
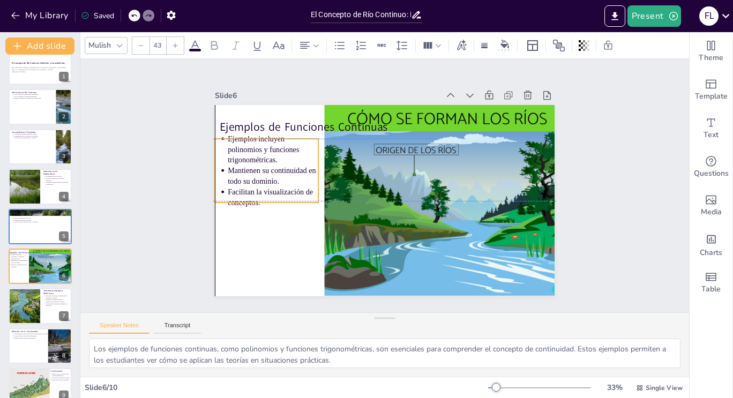
drag, startPoint x: 261, startPoint y: 185, endPoint x: 255, endPoint y: 187, distance: 6.8
click at [255, 187] on p "Facilitan la visualización de conceptos." at bounding box center [273, 174] width 93 height 40
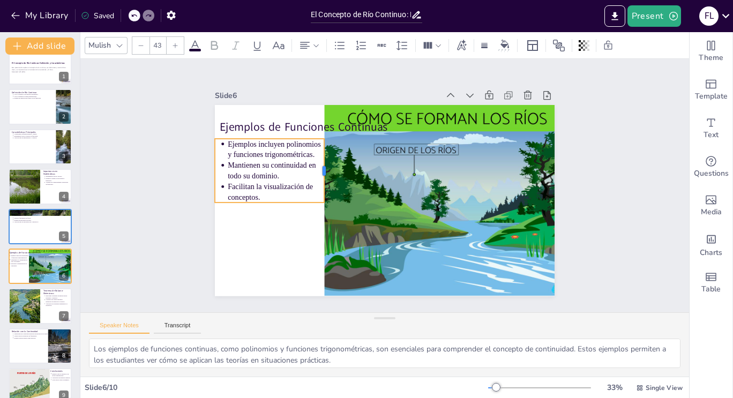
drag, startPoint x: 311, startPoint y: 168, endPoint x: 317, endPoint y: 168, distance: 5.9
click at [345, 145] on div at bounding box center [376, 128] width 62 height 34
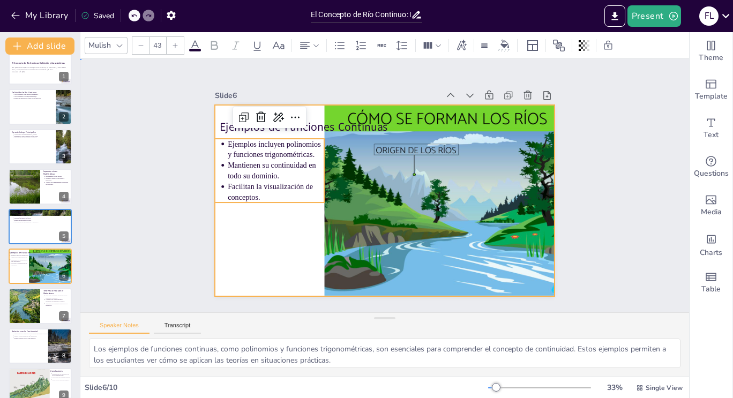
click at [292, 210] on div at bounding box center [383, 201] width 358 height 226
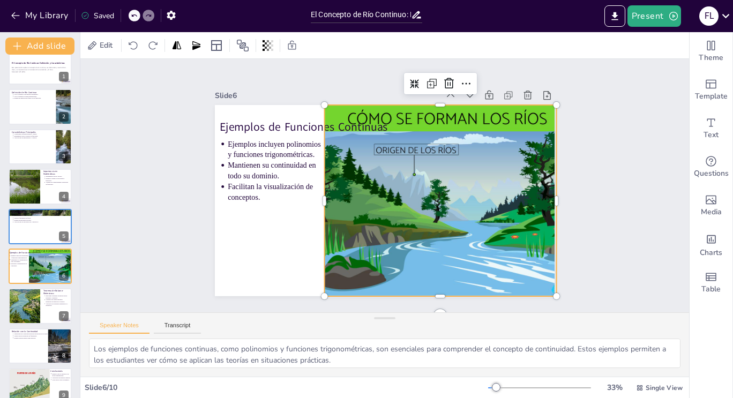
click at [390, 180] on div at bounding box center [440, 219] width 332 height 271
drag, startPoint x: 315, startPoint y: 196, endPoint x: 313, endPoint y: 190, distance: 6.3
click at [313, 190] on div at bounding box center [316, 179] width 67 height 184
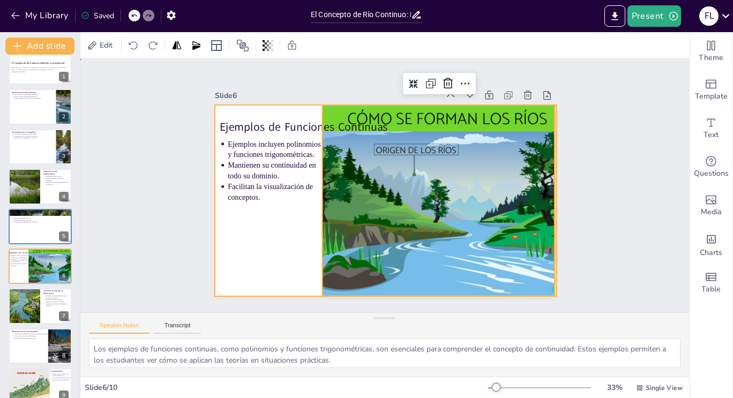
click at [275, 214] on div at bounding box center [379, 199] width 388 height 313
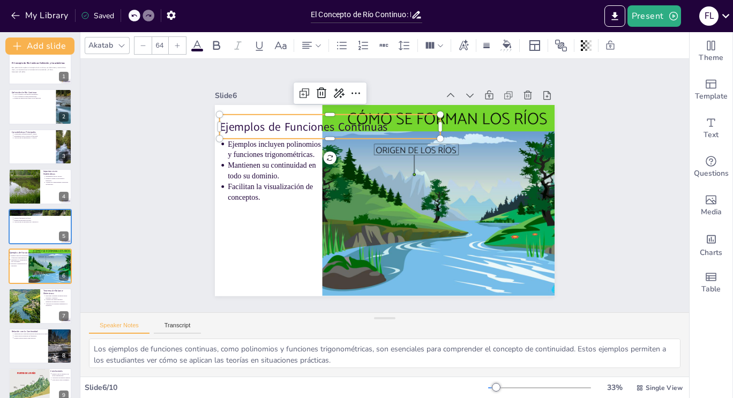
click at [268, 117] on p "Ejemplos de Funciones Continuas" at bounding box center [343, 117] width 219 height 62
drag, startPoint x: 268, startPoint y: 117, endPoint x: 261, endPoint y: 118, distance: 7.0
click at [309, 118] on p "Ejemplos de Funciones Continuas" at bounding box center [389, 102] width 160 height 175
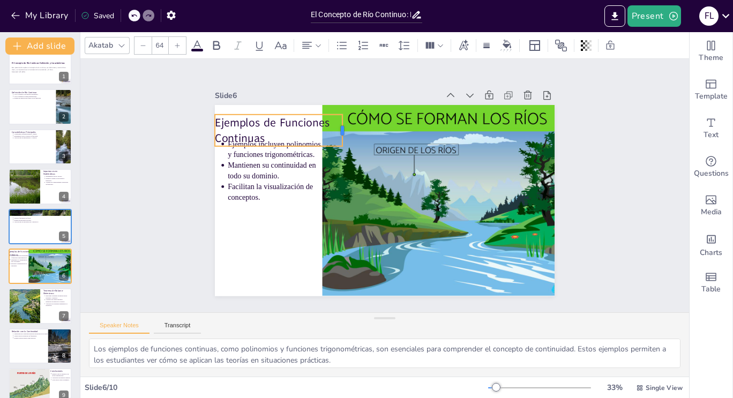
drag, startPoint x: 429, startPoint y: 124, endPoint x: 336, endPoint y: 122, distance: 93.3
click at [357, 122] on div at bounding box center [366, 121] width 18 height 33
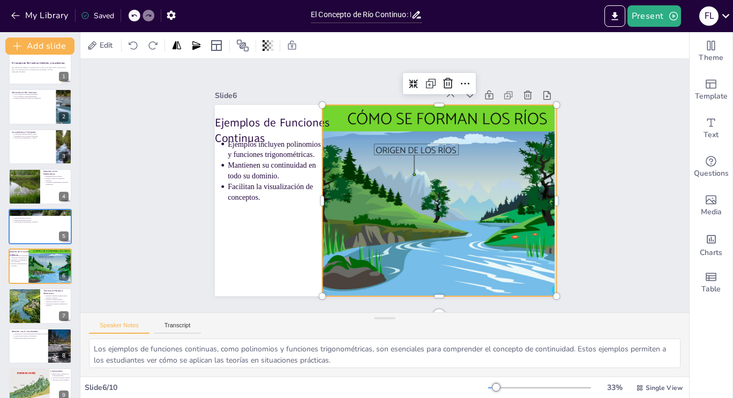
click at [340, 190] on div at bounding box center [440, 219] width 332 height 270
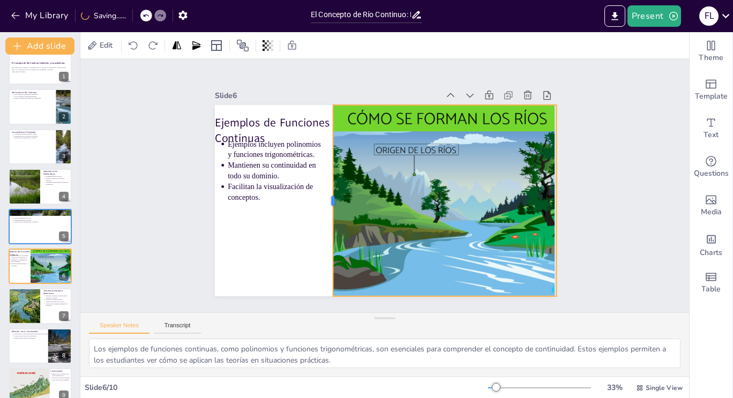
drag, startPoint x: 313, startPoint y: 196, endPoint x: 323, endPoint y: 195, distance: 10.3
click at [323, 195] on div at bounding box center [328, 171] width 103 height 170
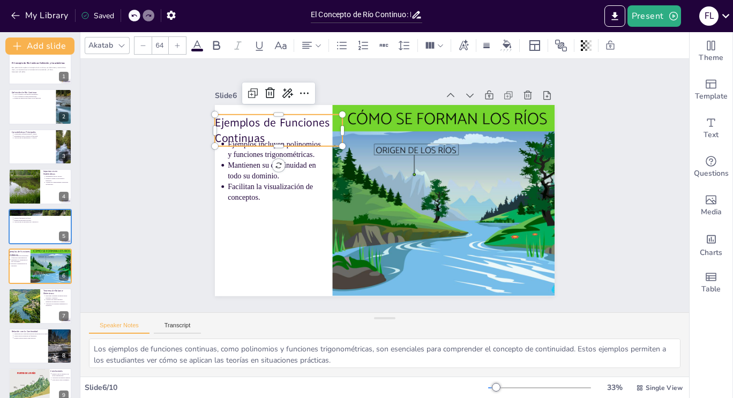
click at [285, 128] on p "Ejemplos de Funciones Continuas" at bounding box center [343, 73] width 116 height 109
type input "43"
click at [271, 142] on p "Mantienen su continuidad en todo su dominio." at bounding box center [314, 102] width 86 height 80
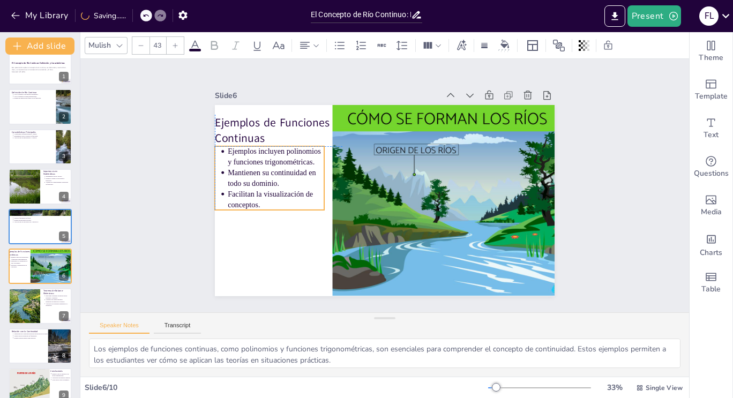
drag, startPoint x: 250, startPoint y: 164, endPoint x: 250, endPoint y: 172, distance: 7.5
click at [250, 164] on p "Mantienen su continuidad en todo su dominio." at bounding box center [288, 135] width 97 height 58
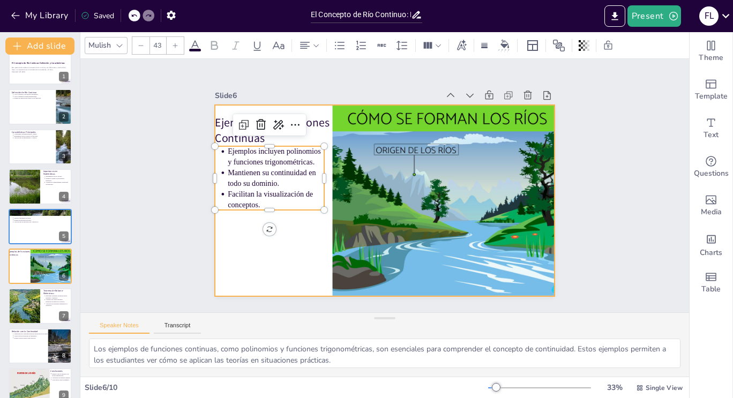
click at [258, 238] on div at bounding box center [380, 200] width 382 height 287
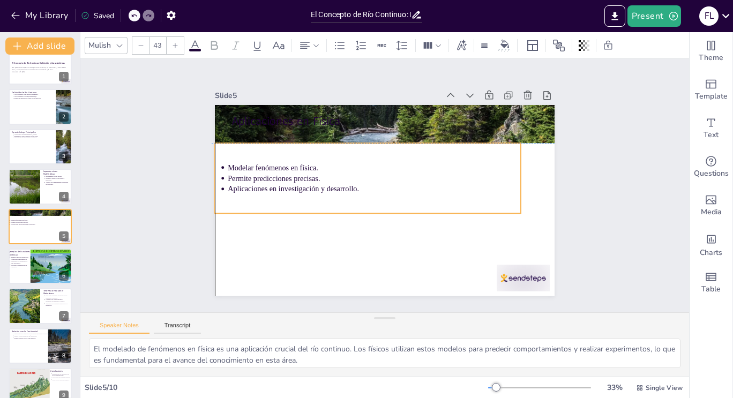
drag, startPoint x: 305, startPoint y: 166, endPoint x: 285, endPoint y: 181, distance: 25.6
click at [285, 181] on ul "Modelar fenómenos en física. Permite predicciones precisas. Aplicaciones en inv…" at bounding box center [370, 173] width 301 height 125
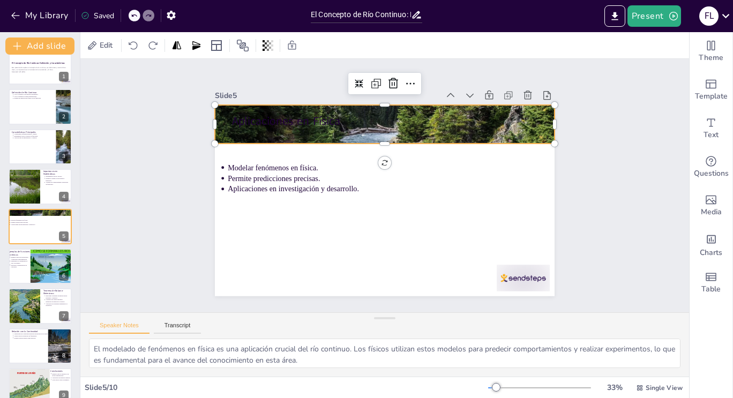
click at [294, 132] on div at bounding box center [425, 140] width 423 height 417
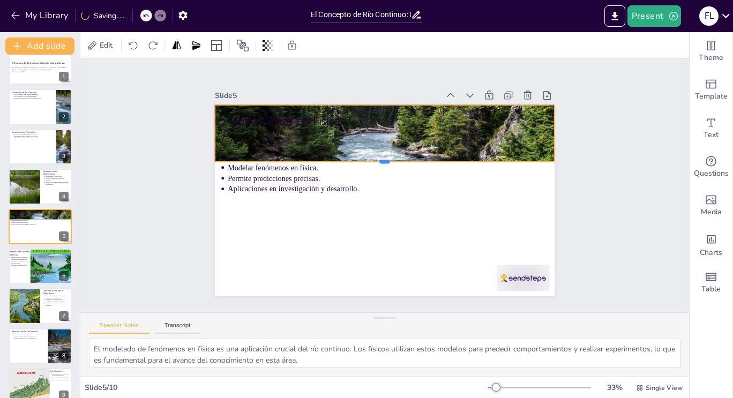
drag, startPoint x: 376, startPoint y: 139, endPoint x: 377, endPoint y: 158, distance: 18.3
click at [377, 158] on div at bounding box center [389, 166] width 334 height 79
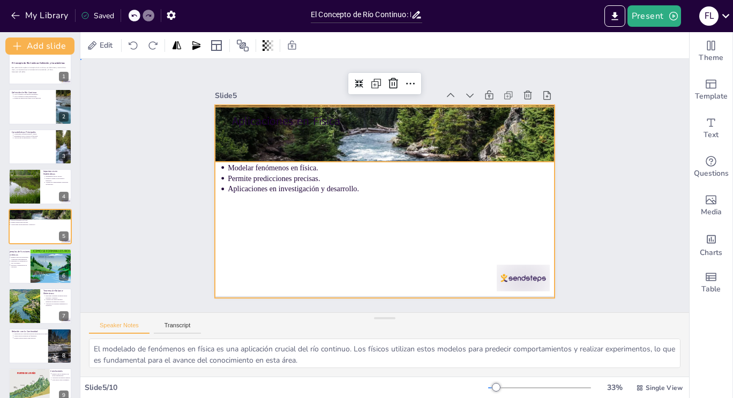
click at [379, 247] on div at bounding box center [377, 199] width 390 height 336
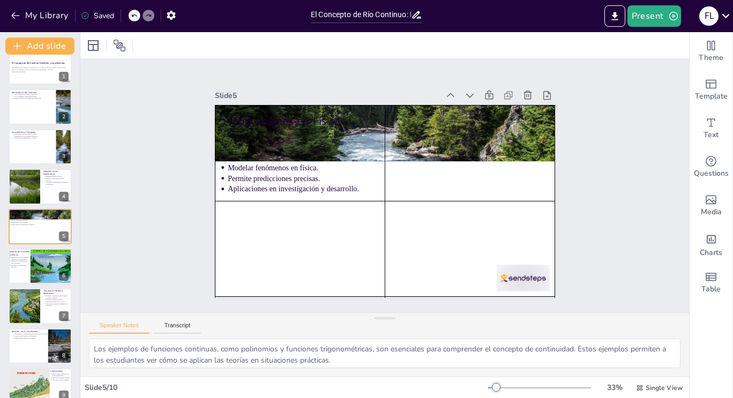
type textarea "El modelado de fenómenos en física es una aplicación crucial del río continuo. …"
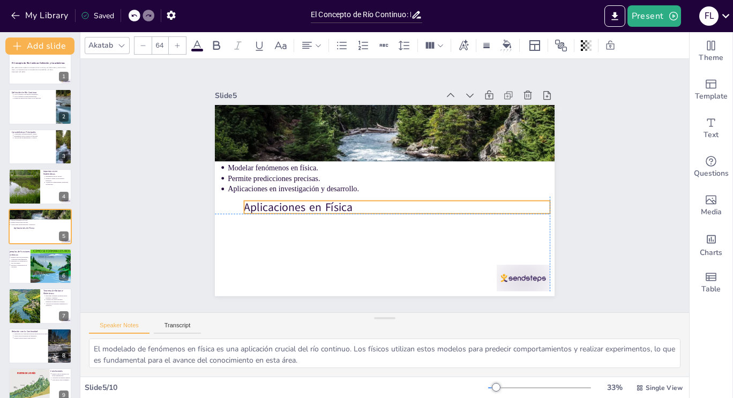
drag, startPoint x: 323, startPoint y: 121, endPoint x: 334, endPoint y: 203, distance: 82.8
click at [447, 203] on div "Aplicaciones en Física Modelar fenómenos en física. Permite predicciones precis…" at bounding box center [464, 178] width 35 height 338
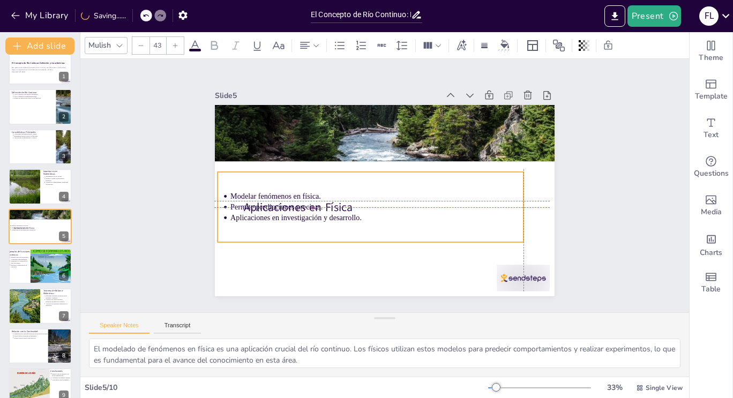
drag, startPoint x: 274, startPoint y: 178, endPoint x: 274, endPoint y: 204, distance: 25.7
click at [274, 204] on p "Permite predicciones precisas." at bounding box center [369, 202] width 272 height 129
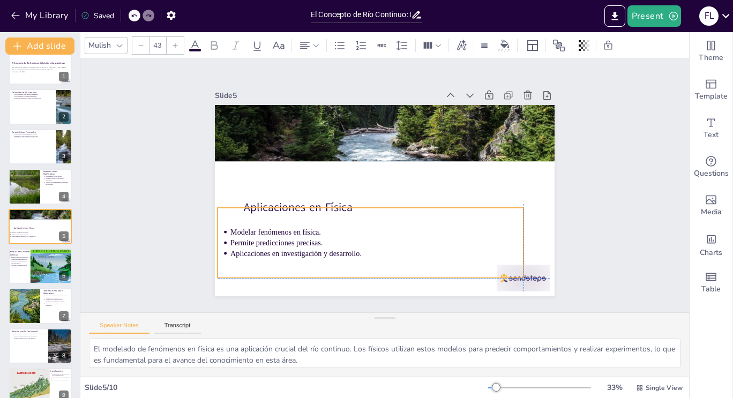
drag, startPoint x: 303, startPoint y: 212, endPoint x: 303, endPoint y: 244, distance: 32.2
click at [303, 244] on p "Aplicaciones en investigación y desarrollo." at bounding box center [369, 252] width 293 height 41
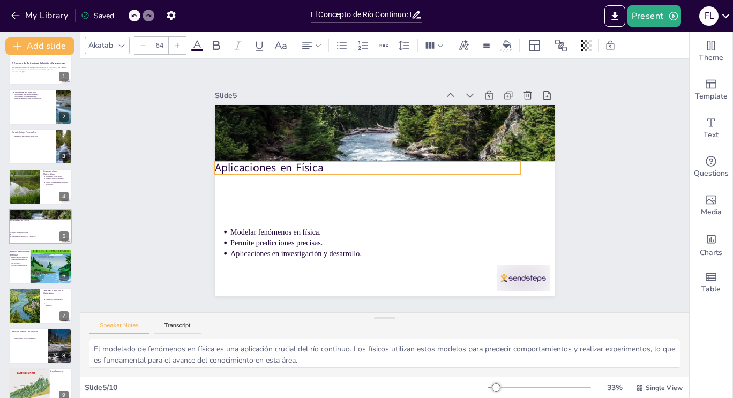
drag, startPoint x: 284, startPoint y: 197, endPoint x: 251, endPoint y: 160, distance: 49.8
click at [251, 160] on p "Aplicaciones en Física" at bounding box center [377, 162] width 286 height 139
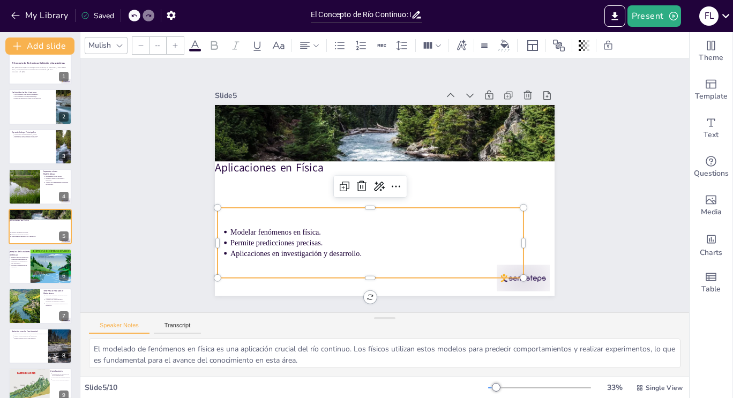
type input "43"
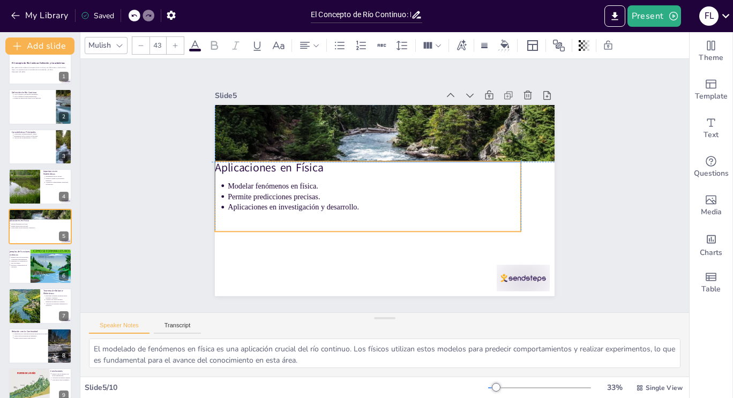
drag, startPoint x: 259, startPoint y: 248, endPoint x: 254, endPoint y: 200, distance: 48.1
click at [254, 200] on p "Aplicaciones en investigación y desarrollo." at bounding box center [368, 203] width 282 height 101
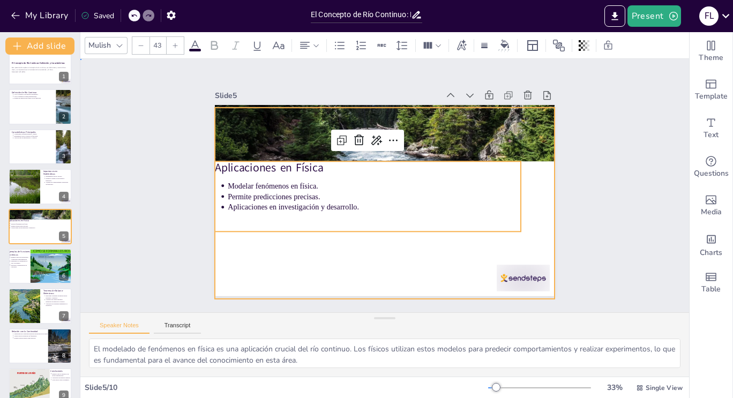
click at [261, 256] on div at bounding box center [378, 199] width 388 height 313
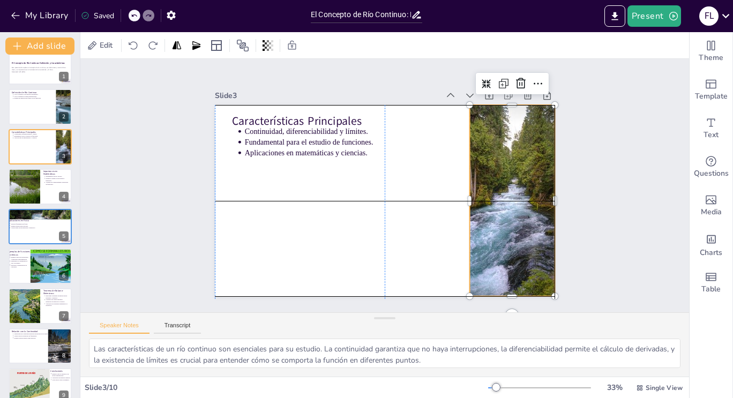
click at [471, 167] on div at bounding box center [300, 89] width 341 height 334
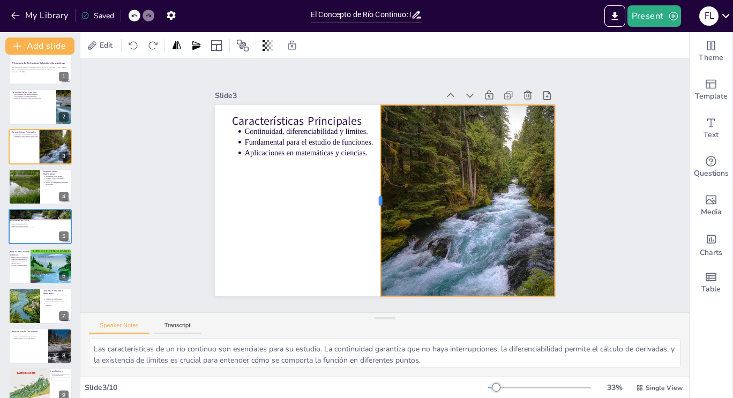
drag, startPoint x: 460, startPoint y: 198, endPoint x: 371, endPoint y: 193, distance: 89.1
click at [371, 193] on div at bounding box center [372, 197] width 67 height 184
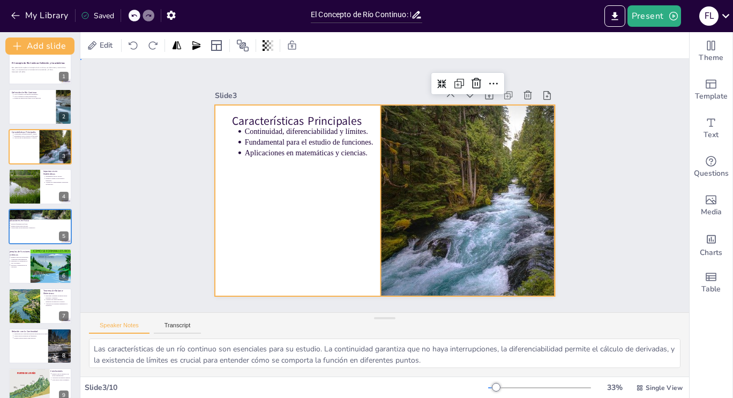
click at [312, 217] on div at bounding box center [379, 199] width 388 height 313
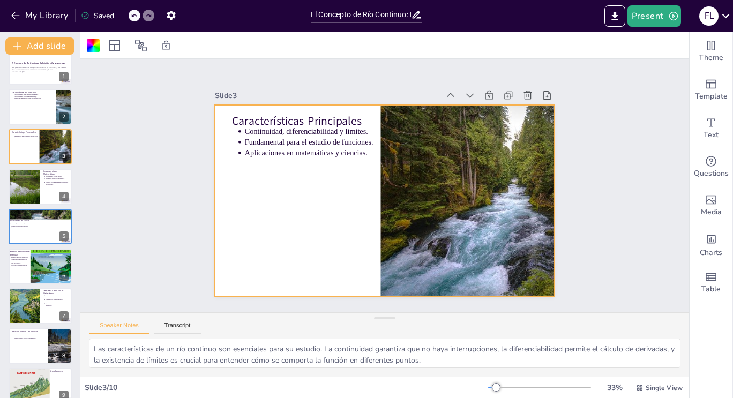
type textarea "La definición de un río continuo como modelo matemático es crucial para su comp…"
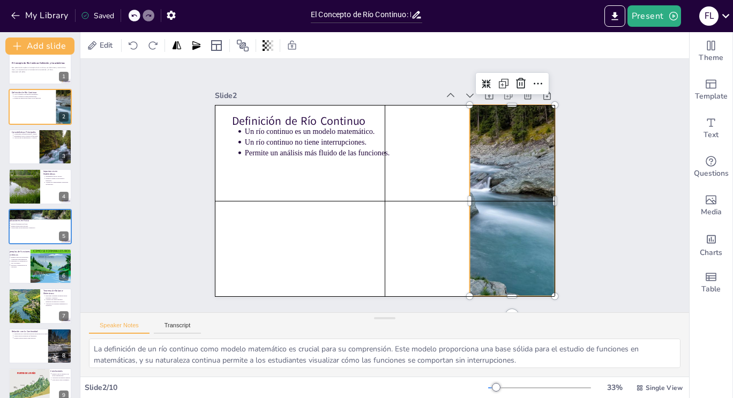
click at [502, 189] on div at bounding box center [506, 226] width 321 height 247
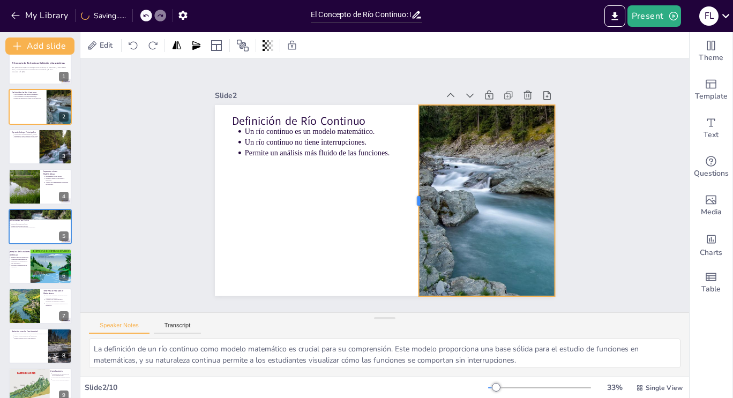
drag, startPoint x: 460, startPoint y: 197, endPoint x: 409, endPoint y: 202, distance: 51.1
click at [409, 202] on div at bounding box center [408, 209] width 67 height 184
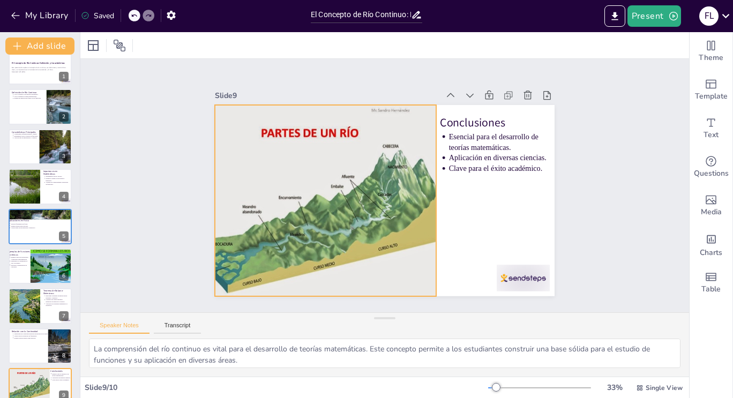
type textarea "La interacción durante la discusión es fundamental para el aprendizaje. Permiti…"
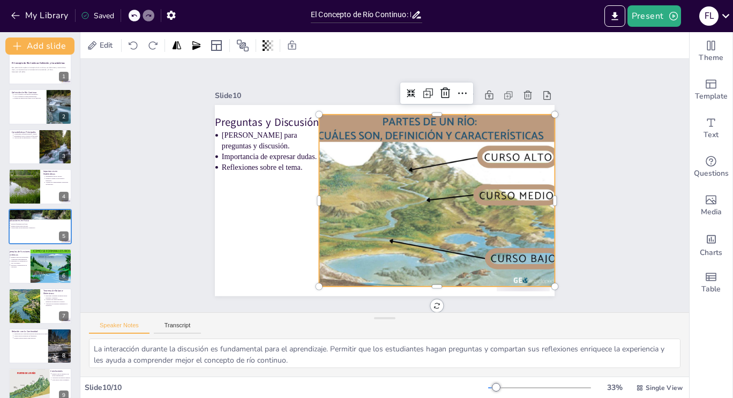
click at [545, 175] on div at bounding box center [423, 213] width 299 height 243
click at [587, 184] on div "Slide 1 El Concepto de Río Continuo: Definición y Características Esta presenta…" at bounding box center [384, 186] width 659 height 480
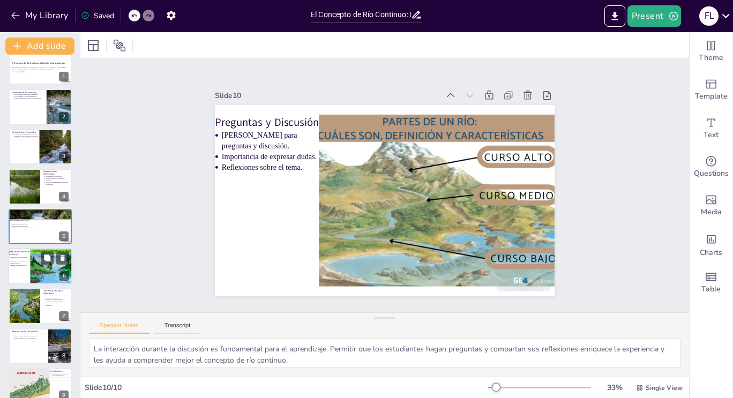
scroll to position [68, 0]
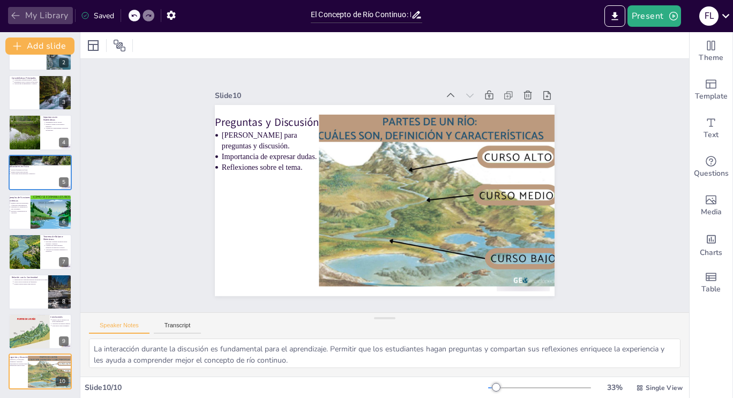
click at [18, 18] on icon "button" at bounding box center [15, 15] width 11 height 11
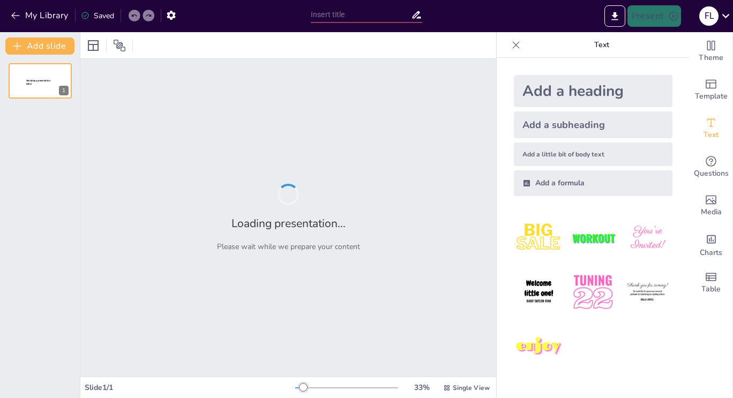
type input "El Concepto de Río Continuo: Definición y Características"
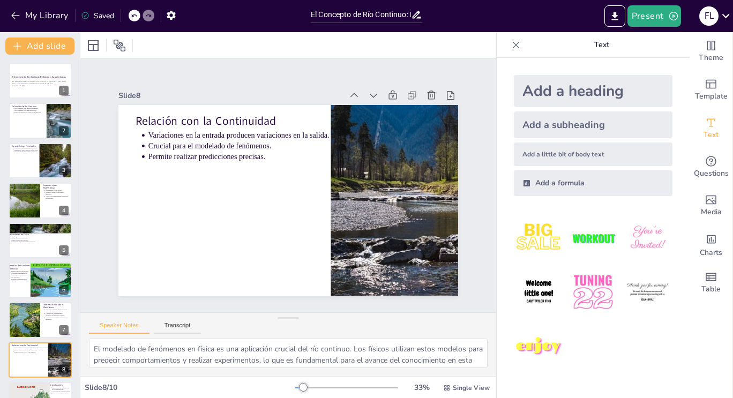
type textarea "La interacción durante la discusión es fundamental para el aprendizaje. Permiti…"
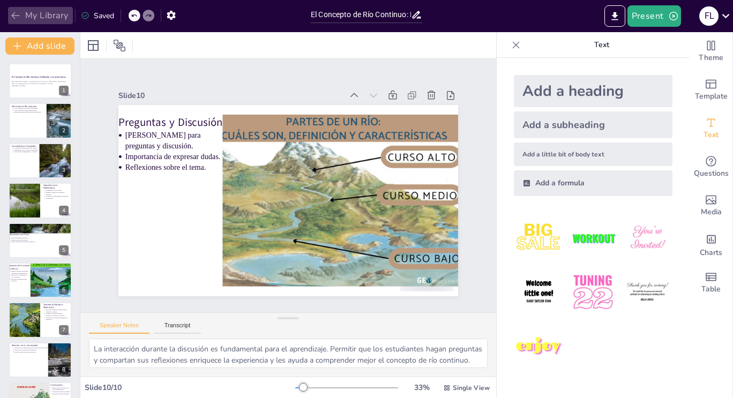
click at [17, 17] on icon "button" at bounding box center [15, 15] width 11 height 11
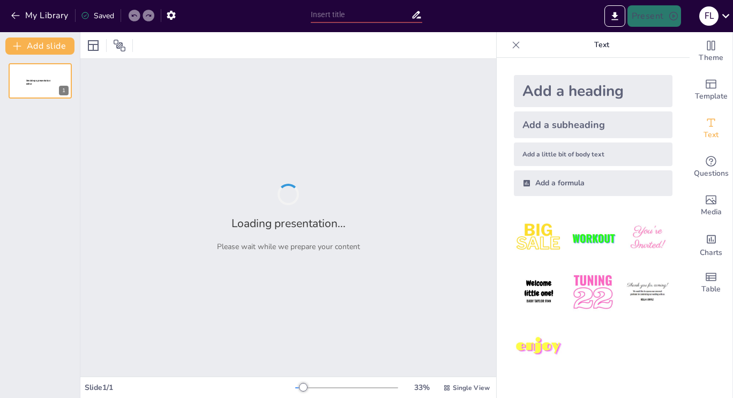
type input "El Concepto de Río Continuo: Definición y Características"
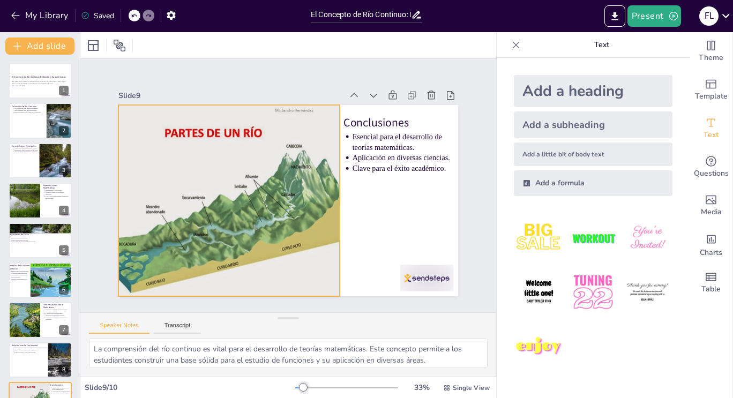
type textarea "La interacción durante la discusión es fundamental para el aprendizaje. Permiti…"
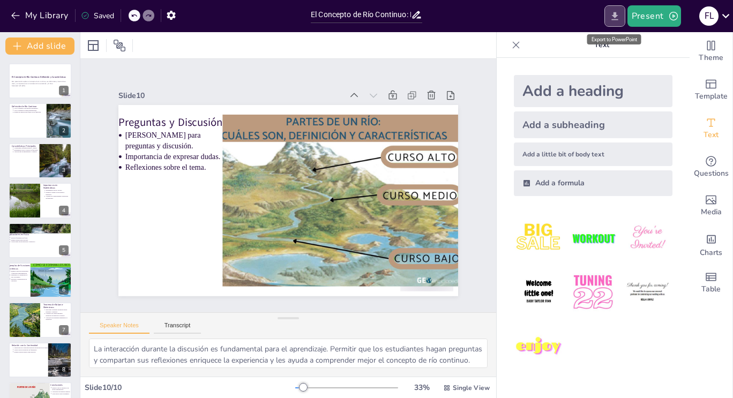
click at [619, 18] on icon "Export to PowerPoint" at bounding box center [614, 16] width 11 height 11
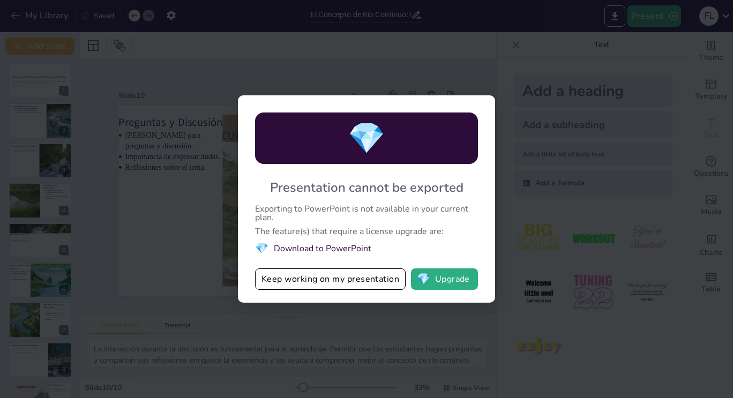
click at [328, 57] on div "💎 Presentation cannot be exported Exporting to PowerPoint is not available in y…" at bounding box center [366, 199] width 733 height 398
click at [211, 212] on div "💎 Presentation cannot be exported Exporting to PowerPoint is not available in y…" at bounding box center [366, 199] width 733 height 398
click at [293, 288] on button "Keep working on my presentation" at bounding box center [330, 279] width 151 height 21
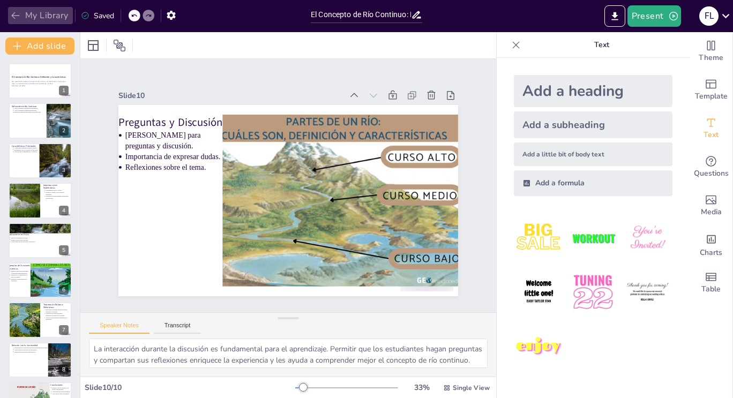
click at [27, 14] on button "My Library" at bounding box center [40, 15] width 65 height 17
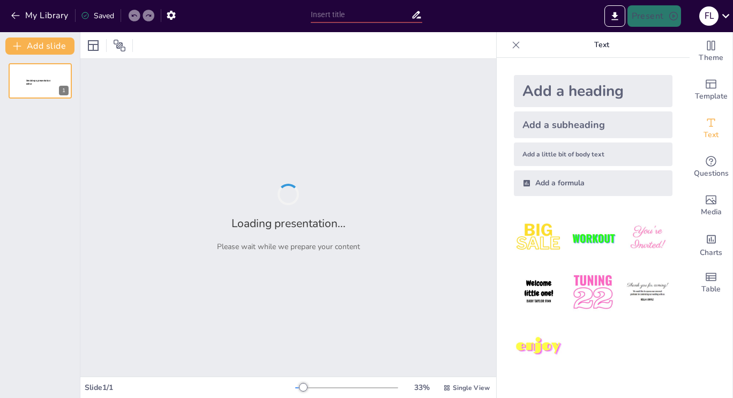
type input "El Concepto de Río Continuo: Definición y Características"
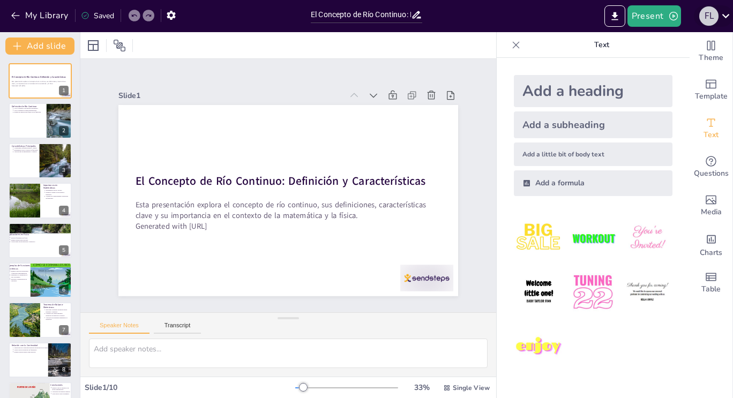
click at [709, 16] on div "F L" at bounding box center [708, 15] width 19 height 19
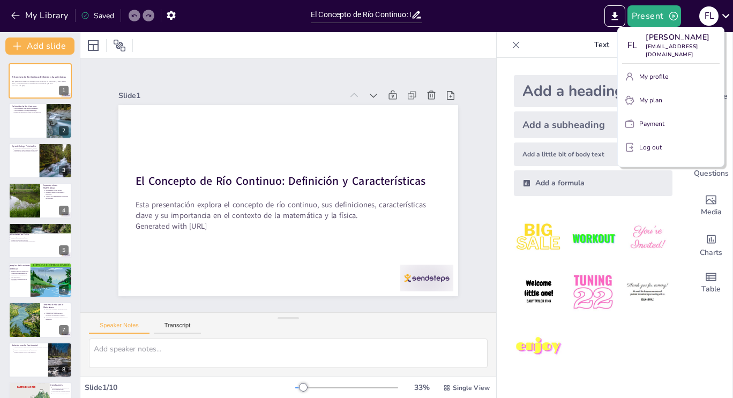
click at [658, 81] on p "My profile" at bounding box center [653, 77] width 29 height 10
